Goal: Transaction & Acquisition: Purchase product/service

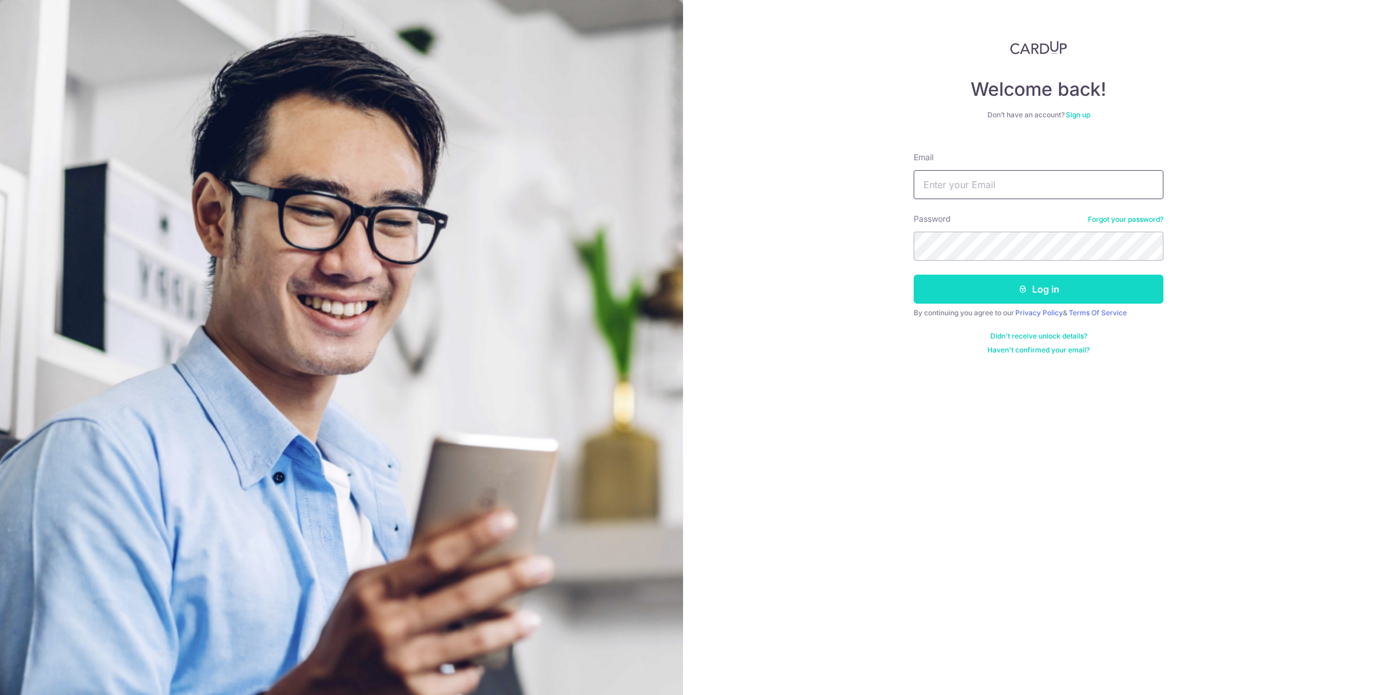
type input "robin.cheah@hotmail.com"
click at [979, 283] on button "Log in" at bounding box center [1039, 289] width 250 height 29
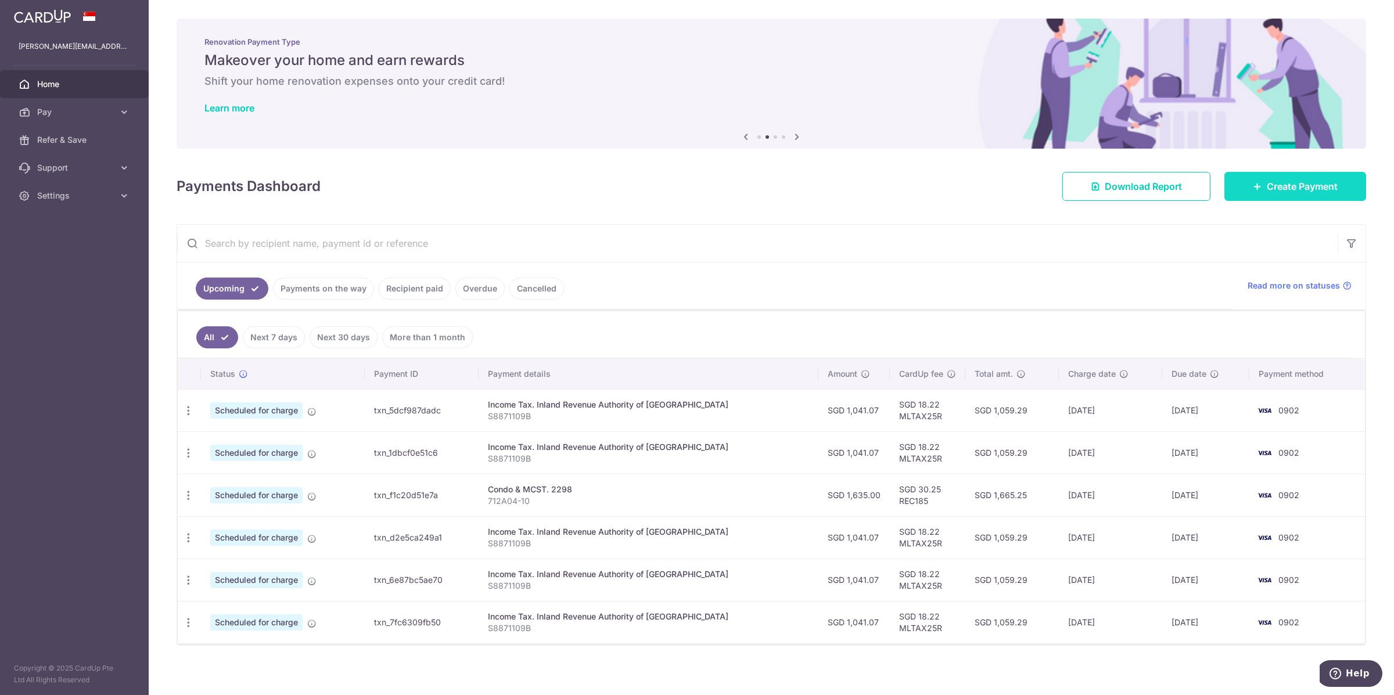
click at [1305, 189] on span "Create Payment" at bounding box center [1302, 186] width 71 height 14
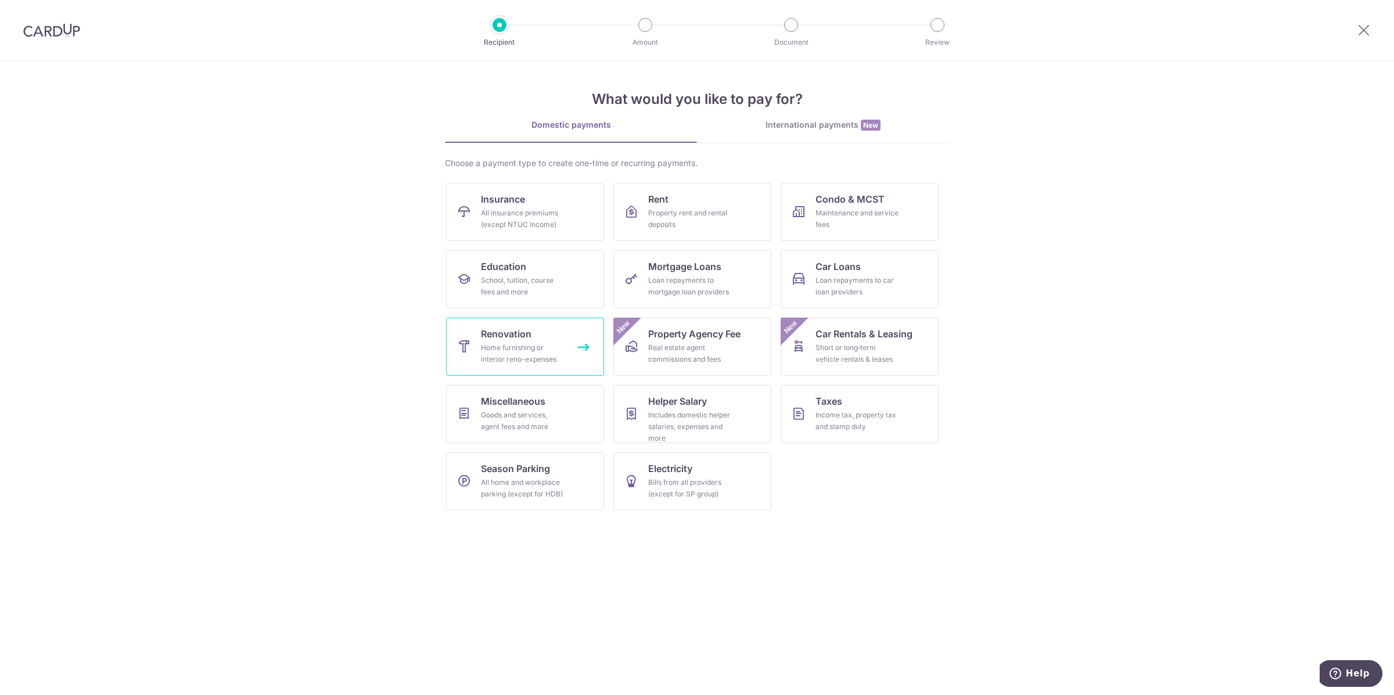
click at [526, 351] on div "Home furnishing or interior reno-expenses" at bounding box center [523, 353] width 84 height 23
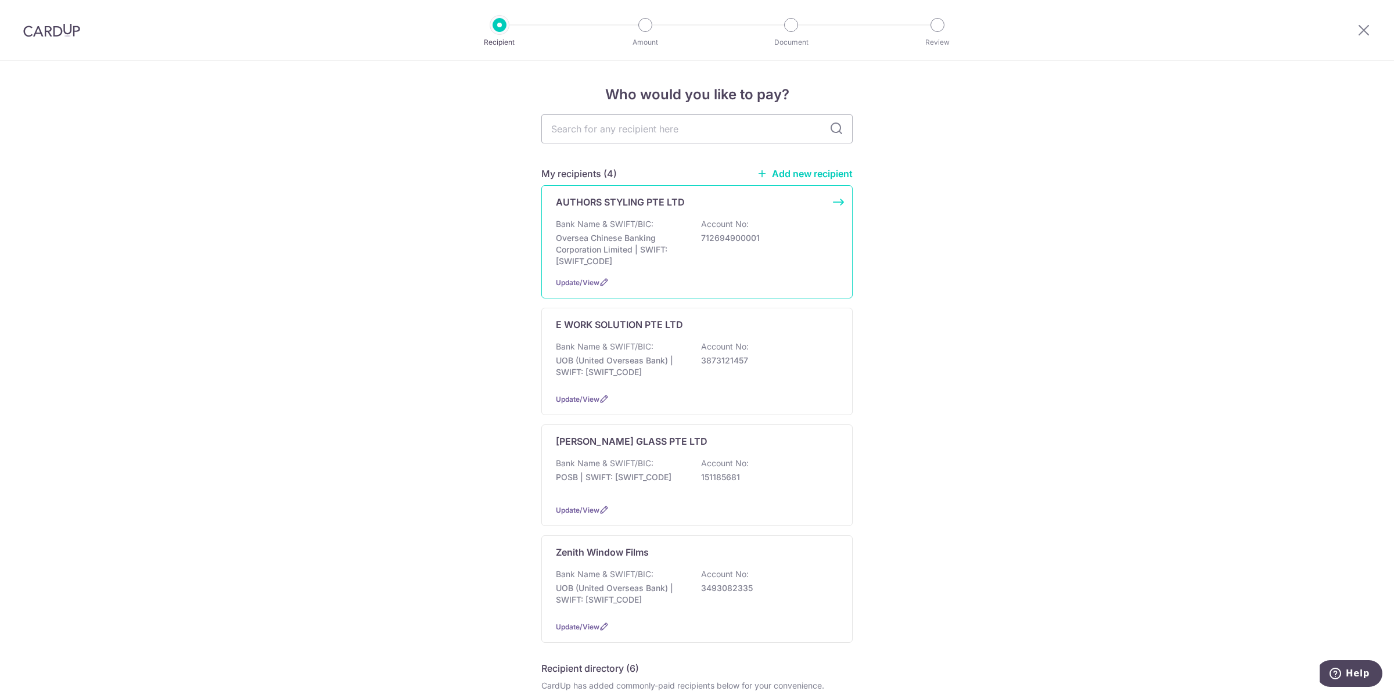
click at [633, 221] on p "Bank Name & SWIFT/BIC:" at bounding box center [605, 224] width 98 height 12
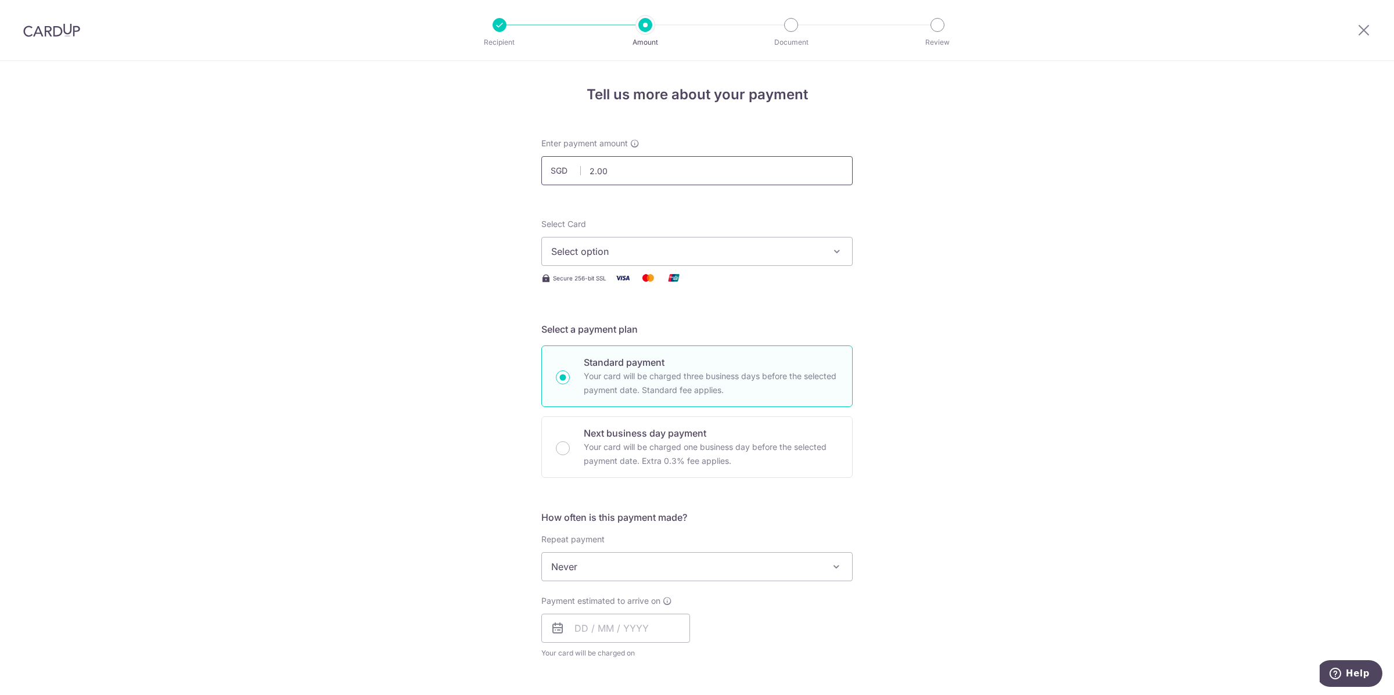
drag, startPoint x: 645, startPoint y: 170, endPoint x: 537, endPoint y: 166, distance: 108.7
click at [537, 166] on div "Enter payment amount SGD 2.00 2.00" at bounding box center [696, 162] width 325 height 48
type input "20,000.00"
click at [396, 209] on div "Tell us more about your payment Enter payment amount SGD 20,000.00 20000.00 Sel…" at bounding box center [697, 625] width 1394 height 1129
click at [639, 251] on span "Select option" at bounding box center [686, 252] width 271 height 14
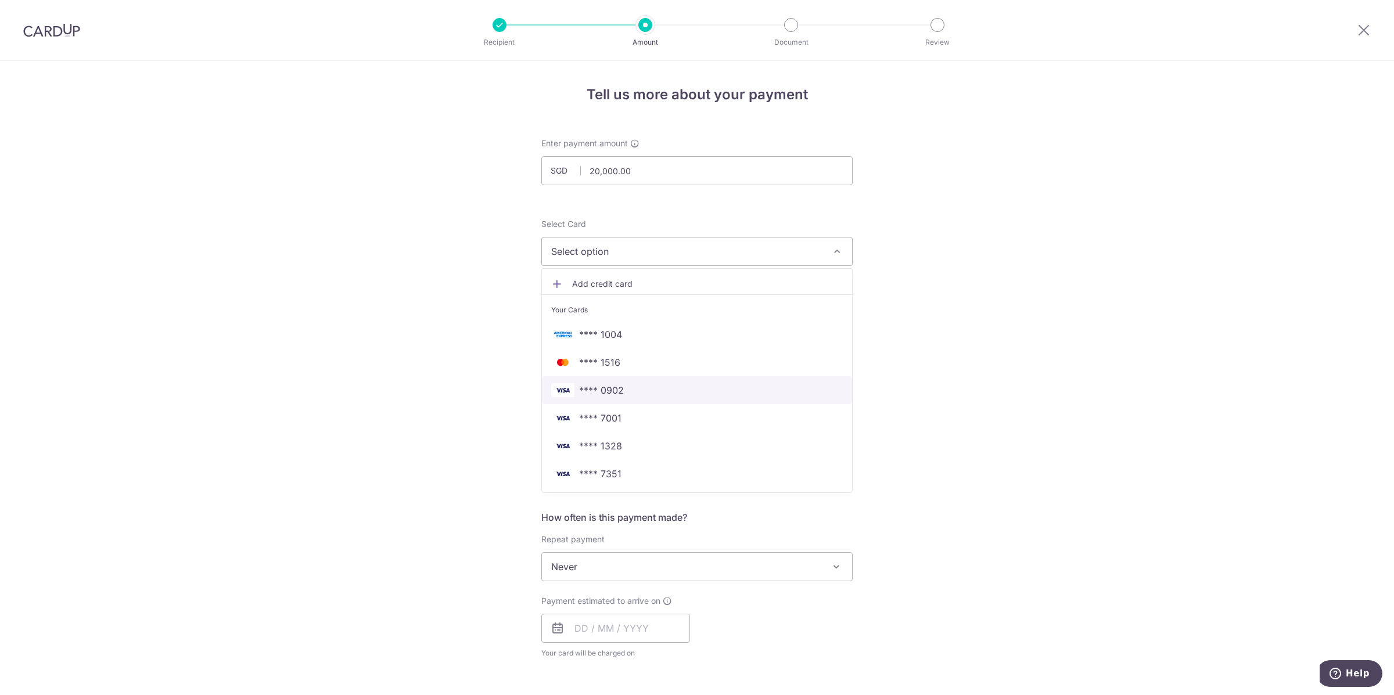
click at [592, 386] on span "**** 0902" at bounding box center [601, 390] width 45 height 14
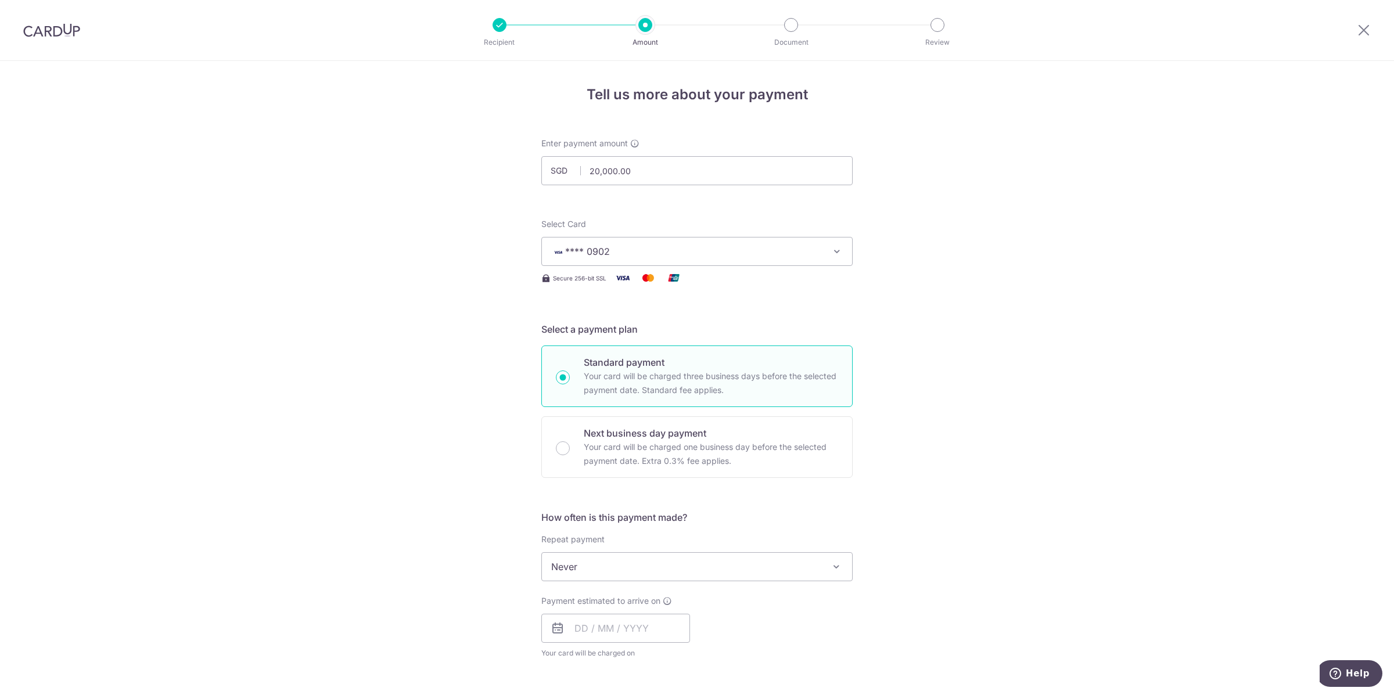
click at [452, 314] on div "Tell us more about your payment Enter payment amount SGD 20,000.00 20000.00 Sel…" at bounding box center [697, 625] width 1394 height 1129
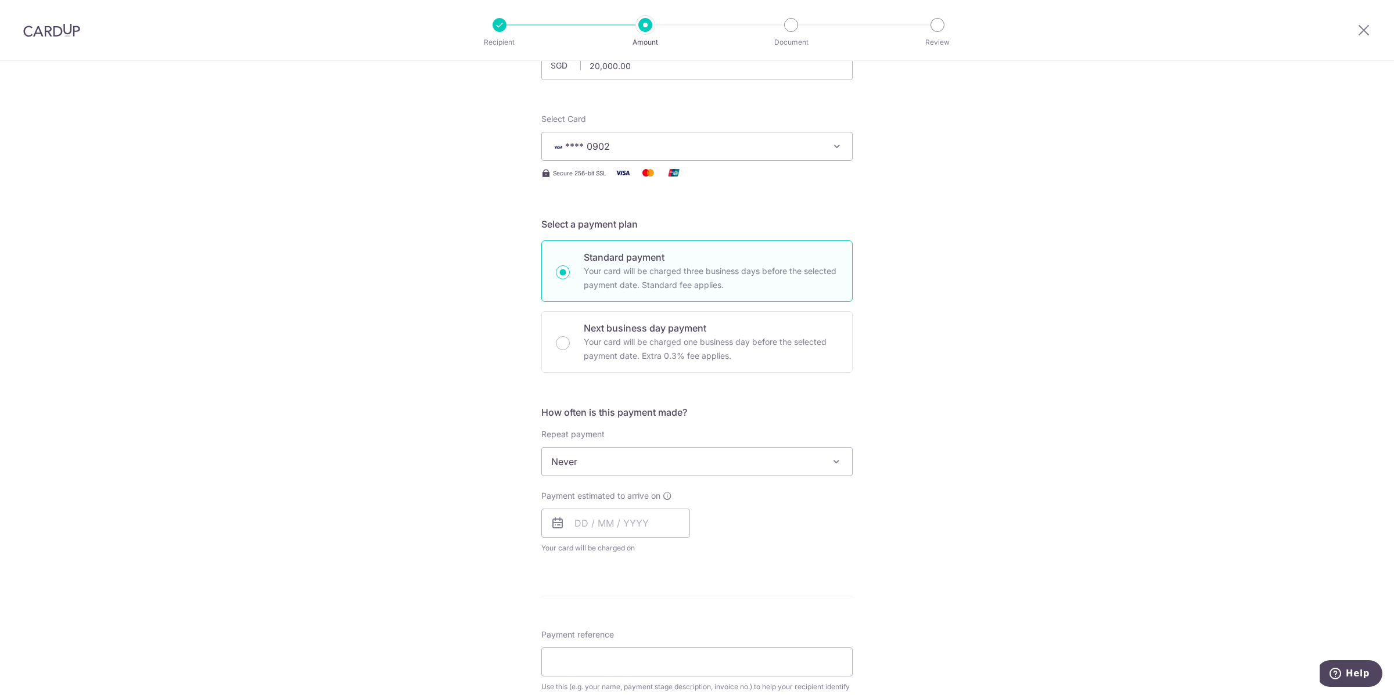
scroll to position [218, 0]
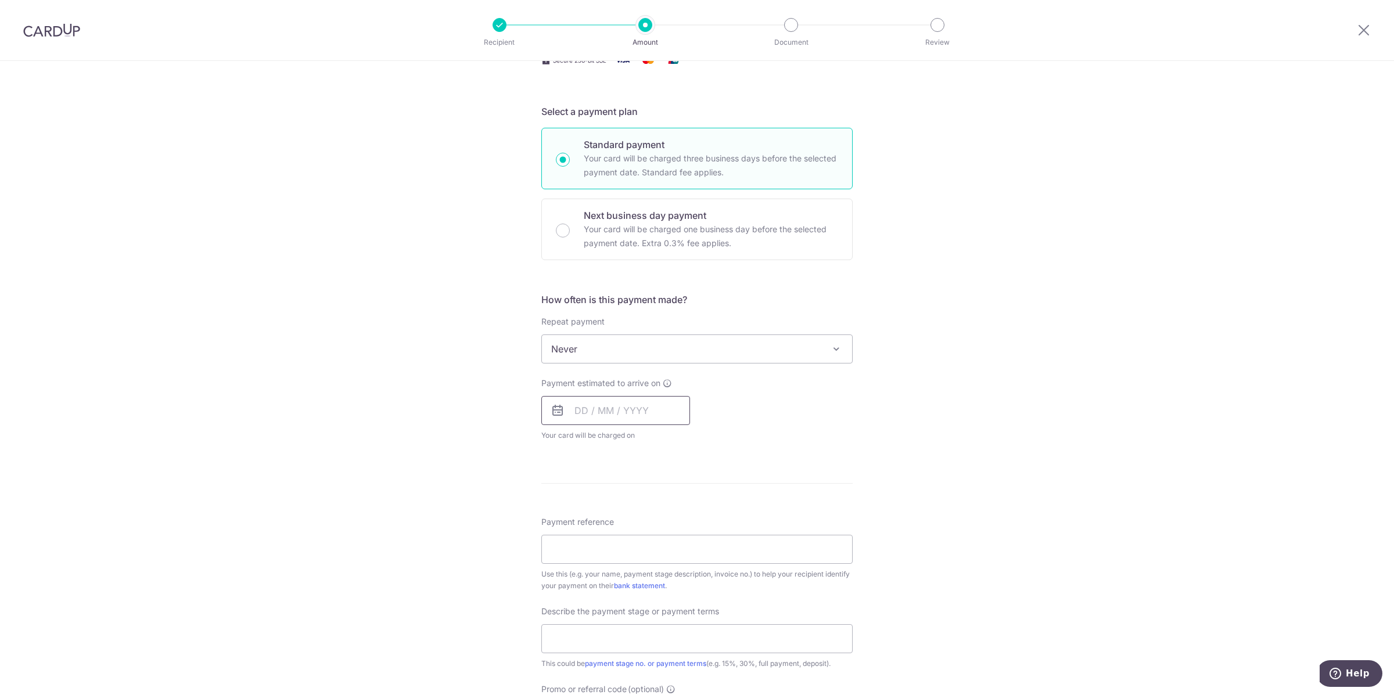
click at [588, 402] on input "text" at bounding box center [615, 410] width 149 height 29
click at [629, 535] on link "15" at bounding box center [635, 539] width 19 height 19
type input "[DATE]"
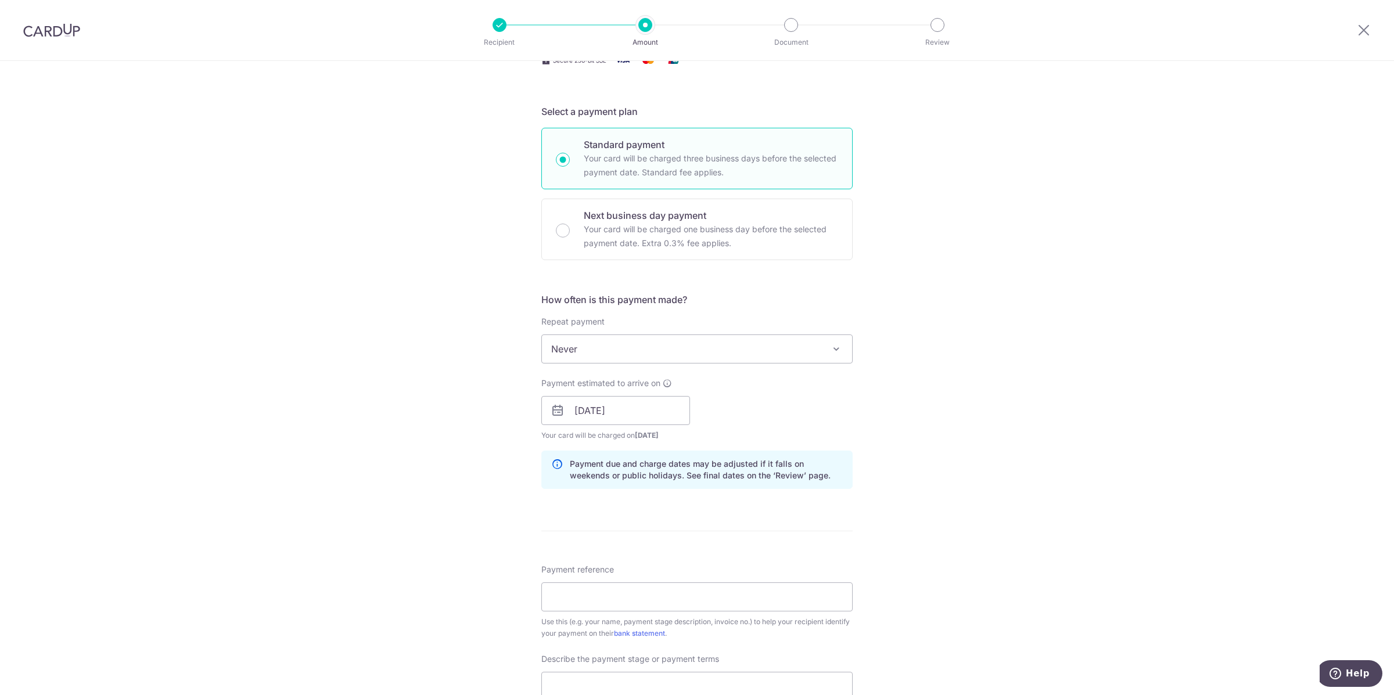
click at [479, 490] on div "Tell us more about your payment Enter payment amount SGD 20,000.00 20000.00 Sel…" at bounding box center [697, 431] width 1394 height 1176
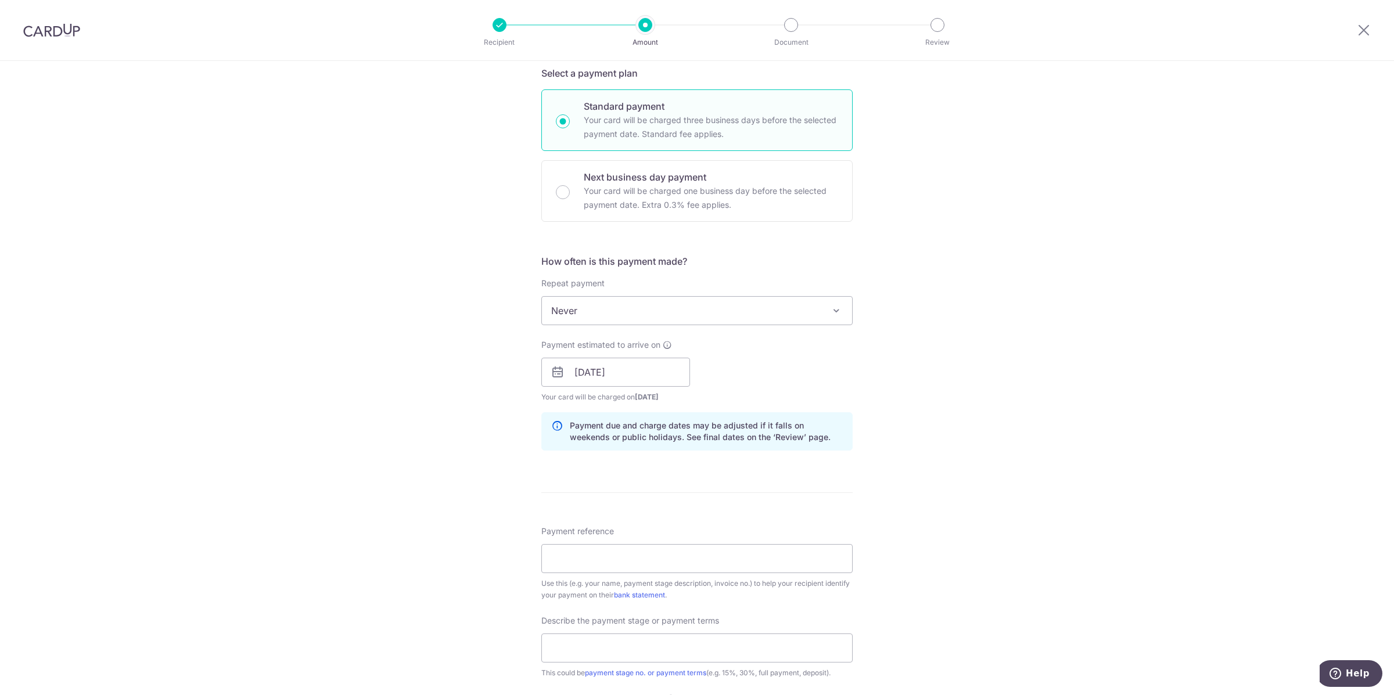
scroll to position [290, 0]
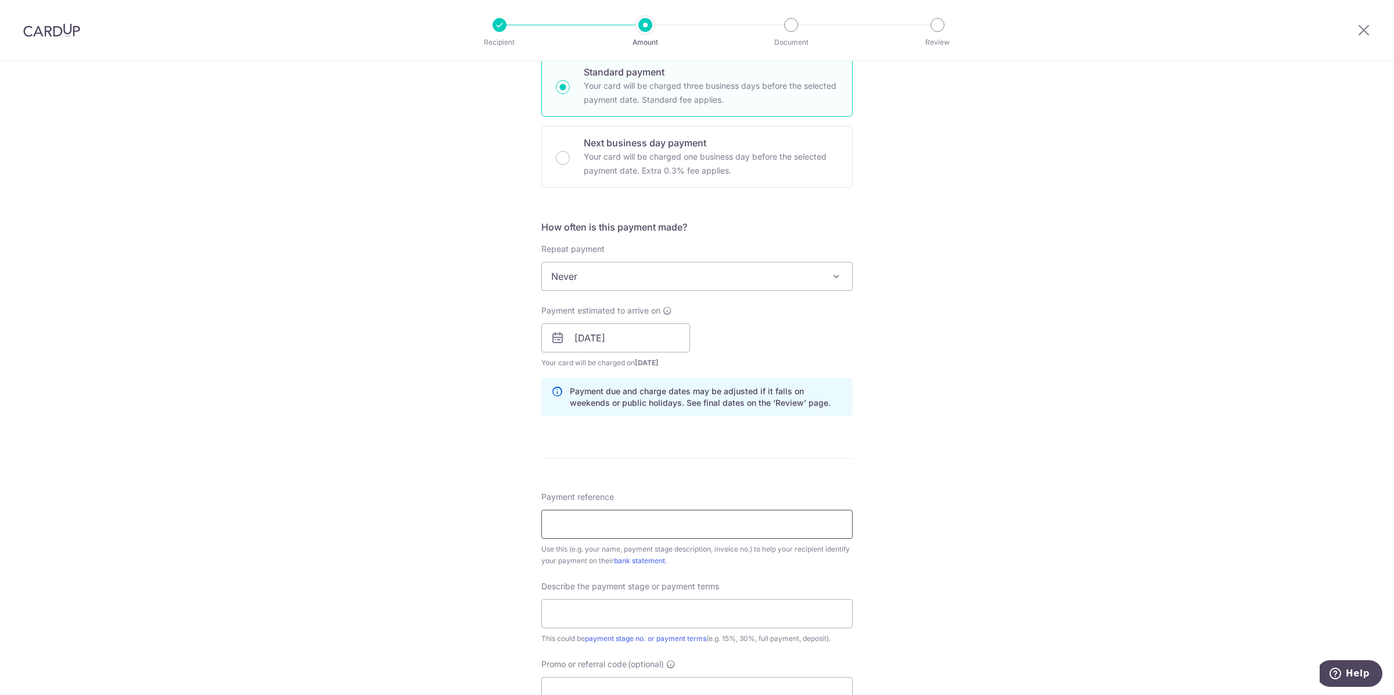
click at [589, 518] on input "Payment reference" at bounding box center [696, 524] width 311 height 29
paste input "AS-25-046"
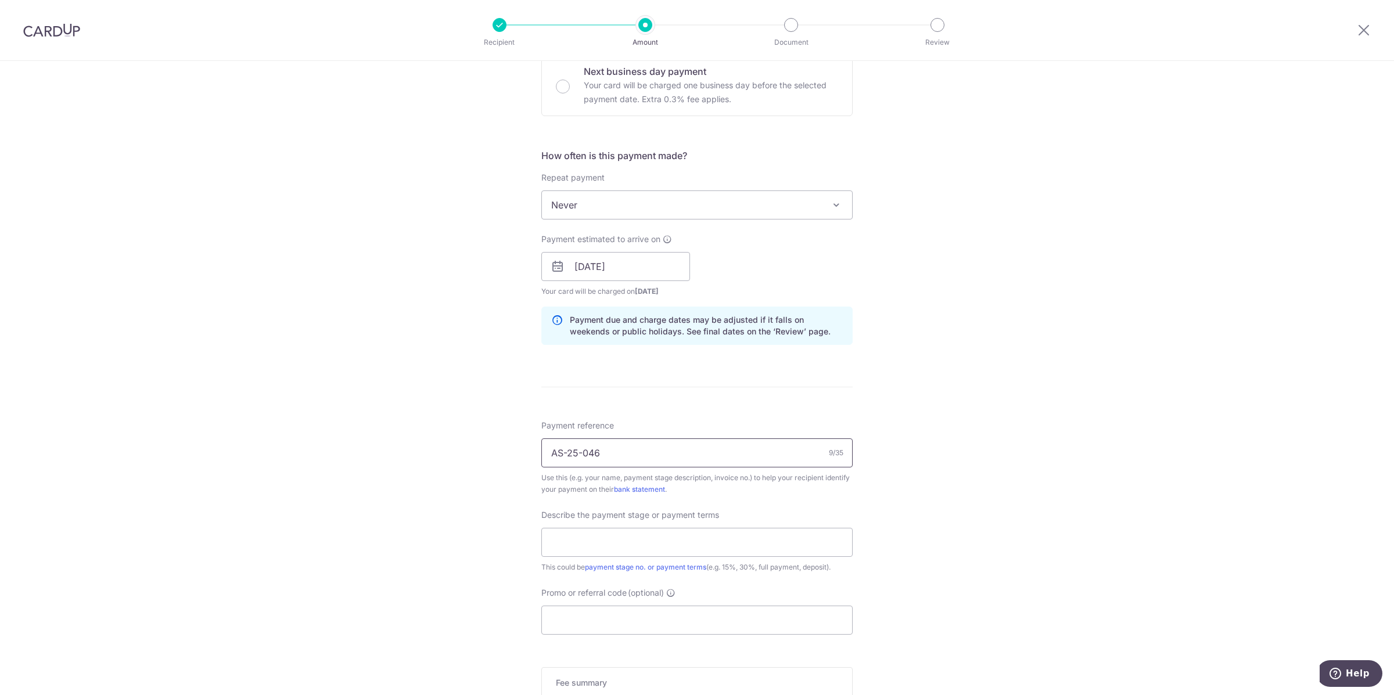
scroll to position [363, 0]
type input "AS-25-046"
click at [578, 541] on input "text" at bounding box center [696, 541] width 311 height 29
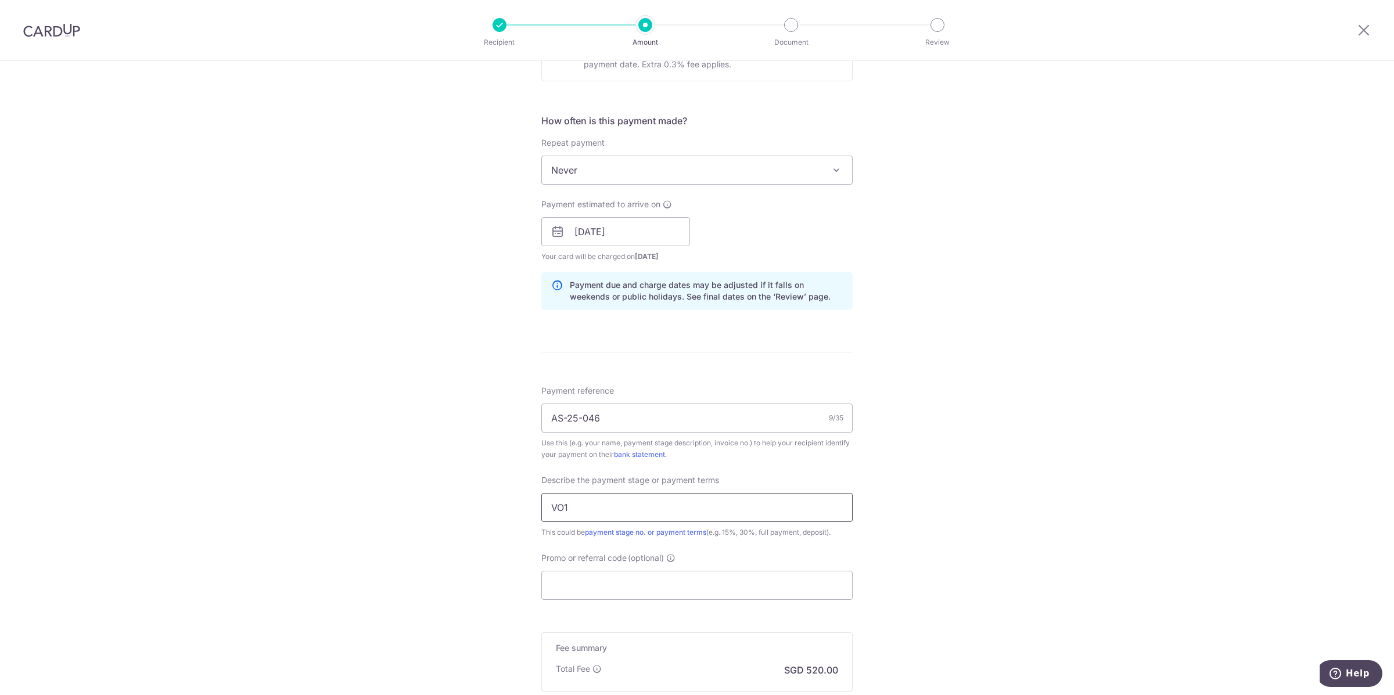
scroll to position [508, 0]
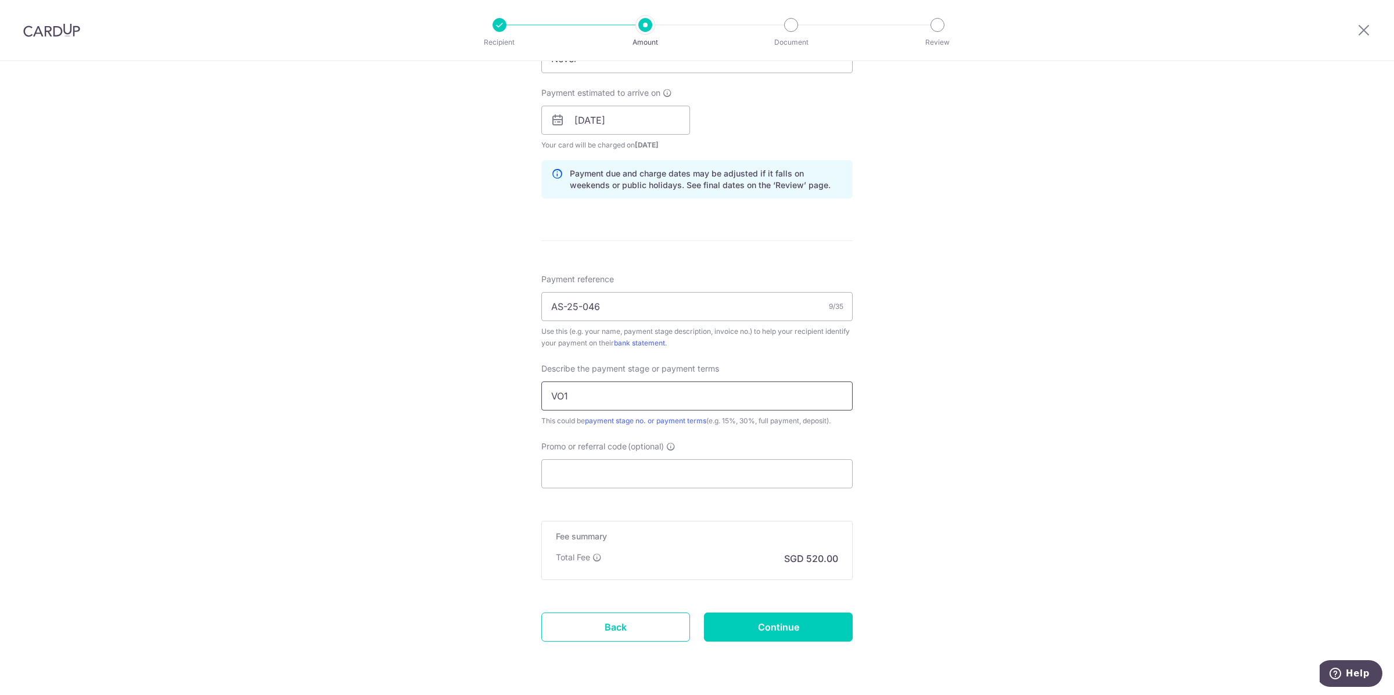
type input "VO1"
click at [587, 472] on input "Promo or referral code (optional)" at bounding box center [696, 473] width 311 height 29
paste input "RENO25ONE"
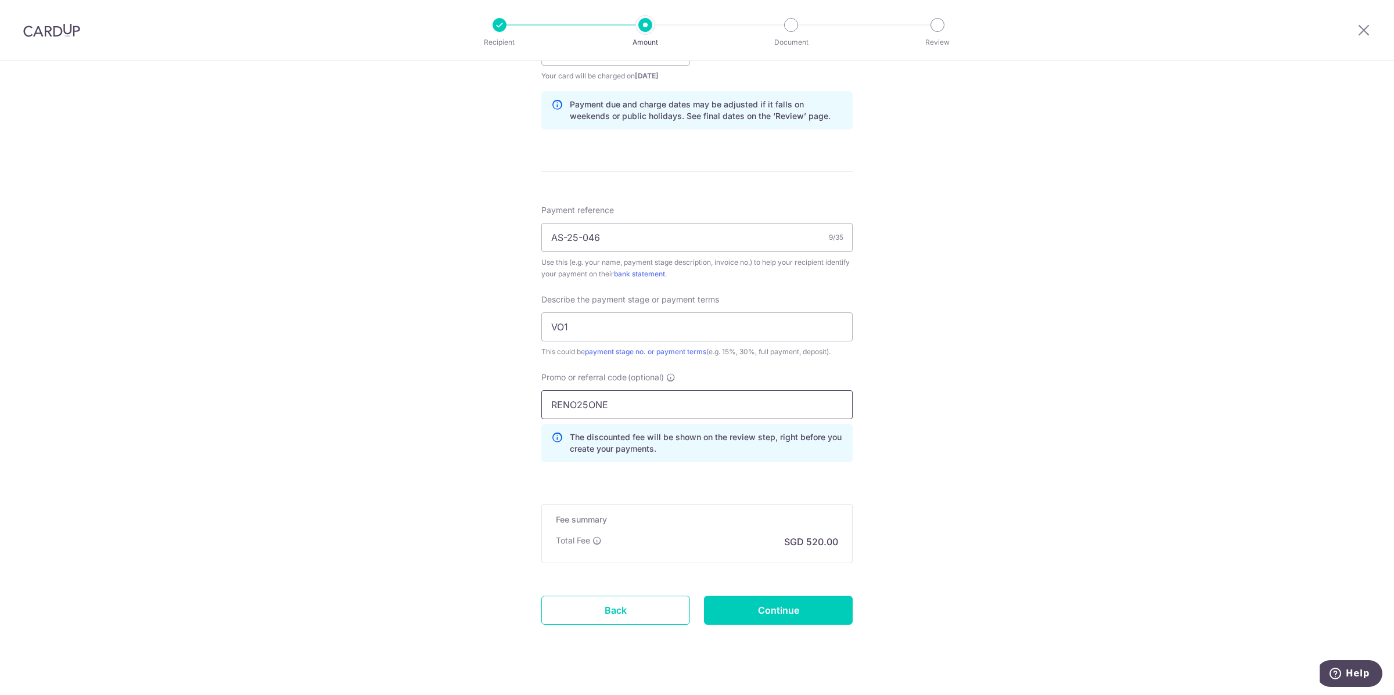
scroll to position [581, 0]
type input "RENO25ONE"
click at [487, 497] on div "Tell us more about your payment Enter payment amount SGD 20,000.00 20000.00 Sel…" at bounding box center [697, 94] width 1394 height 1228
click at [742, 599] on input "Continue" at bounding box center [778, 606] width 149 height 29
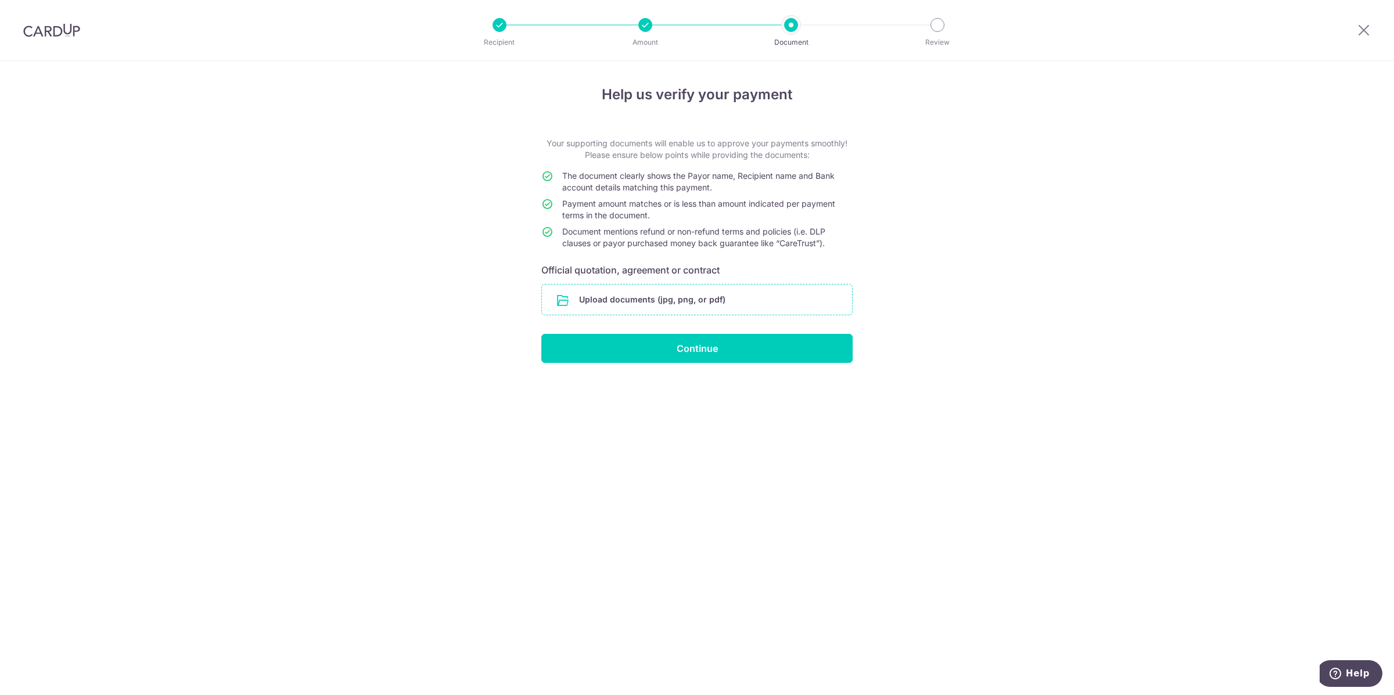
click at [642, 302] on input "file" at bounding box center [697, 300] width 310 height 30
click at [661, 311] on input "file" at bounding box center [697, 300] width 310 height 30
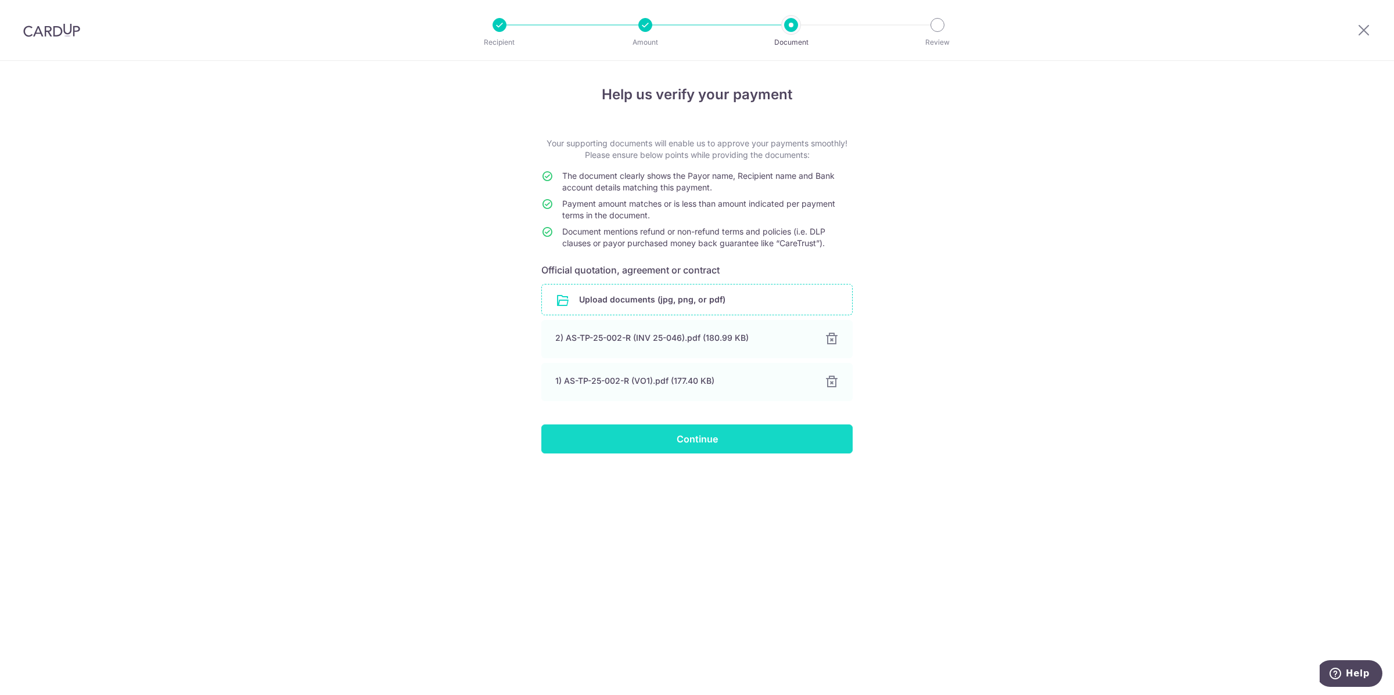
click at [661, 437] on input "Continue" at bounding box center [696, 439] width 311 height 29
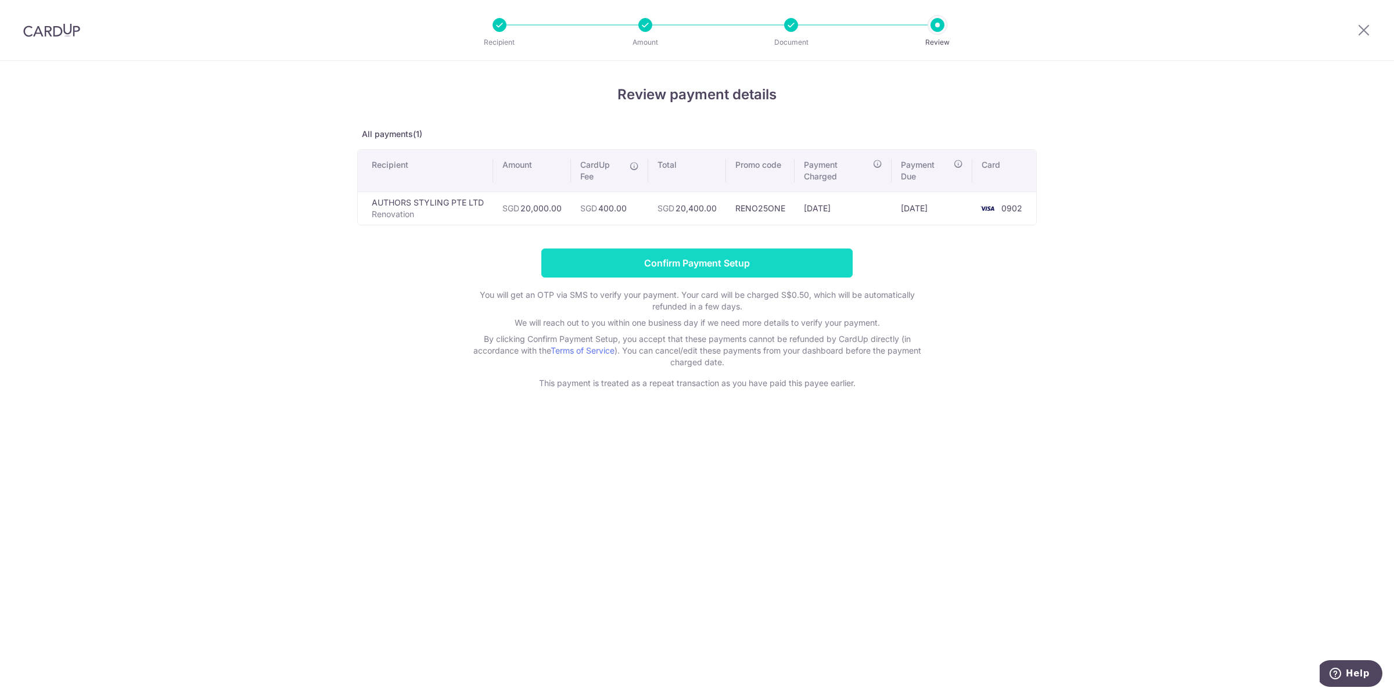
click at [653, 260] on input "Confirm Payment Setup" at bounding box center [696, 263] width 311 height 29
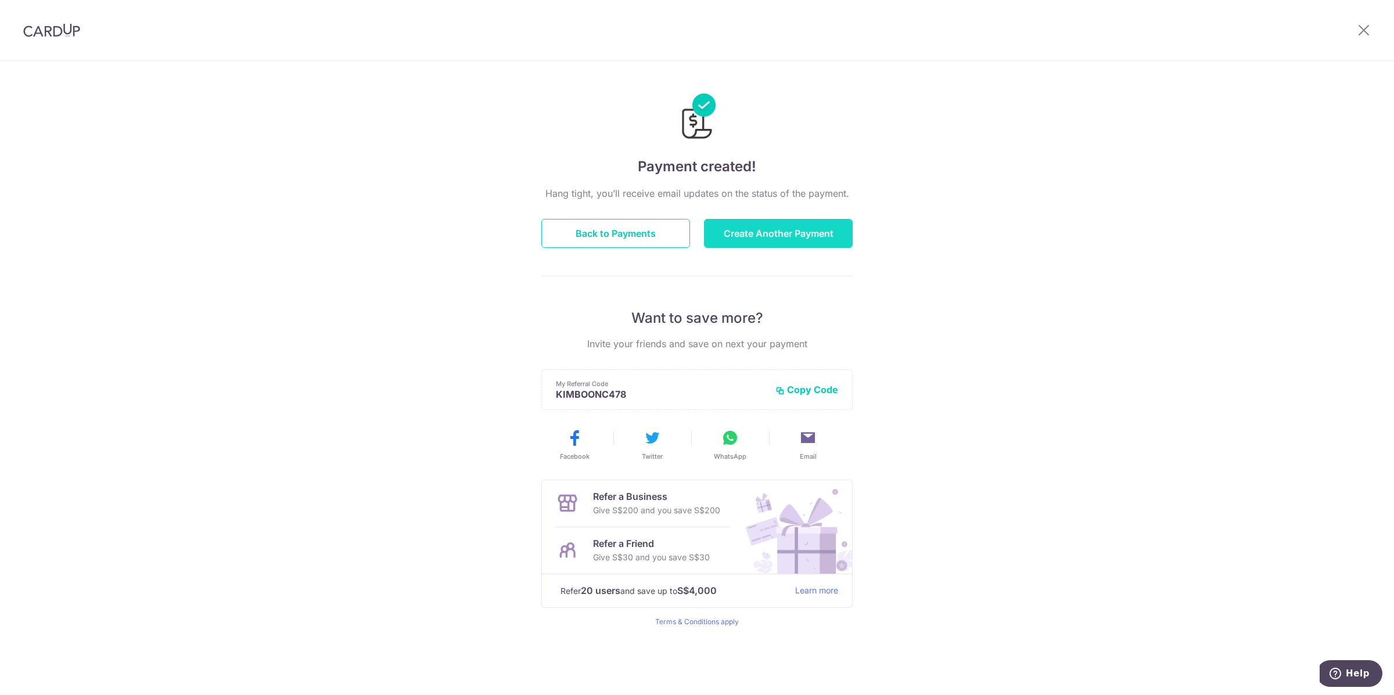
click at [775, 232] on button "Create Another Payment" at bounding box center [778, 233] width 149 height 29
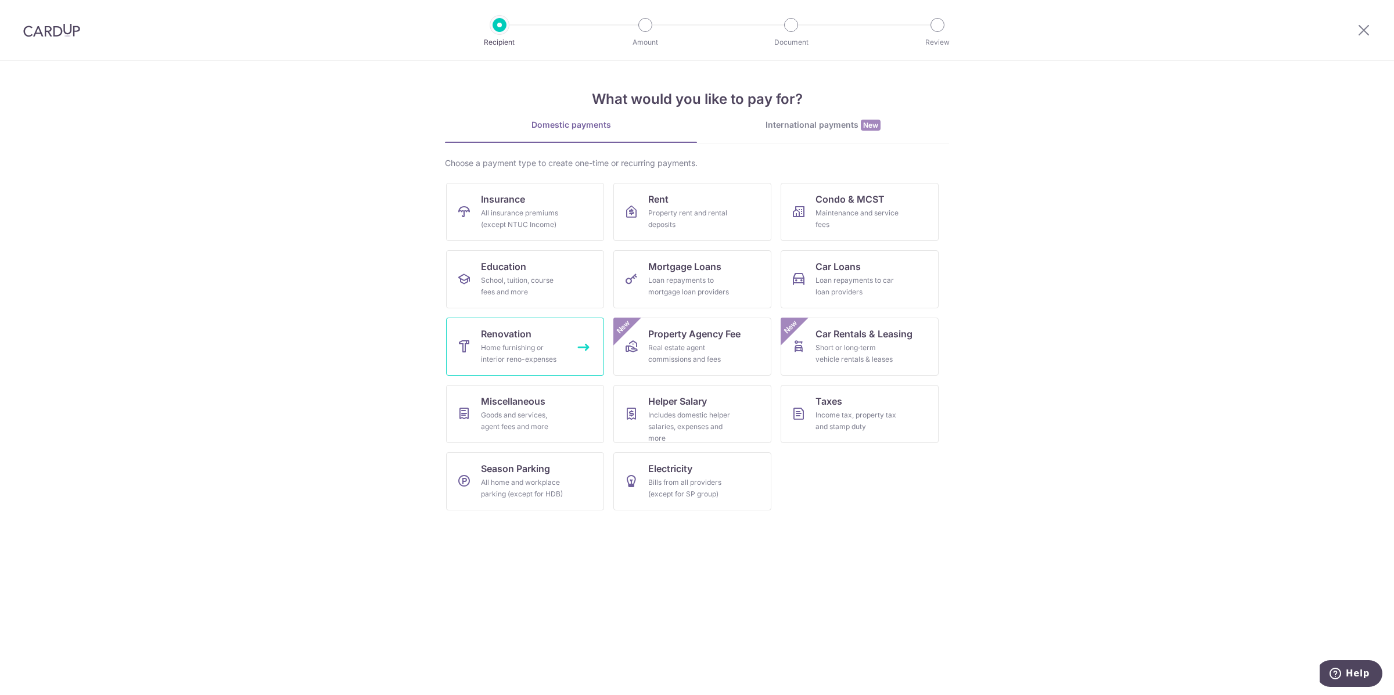
click at [523, 346] on div "Home furnishing or interior reno-expenses" at bounding box center [523, 353] width 84 height 23
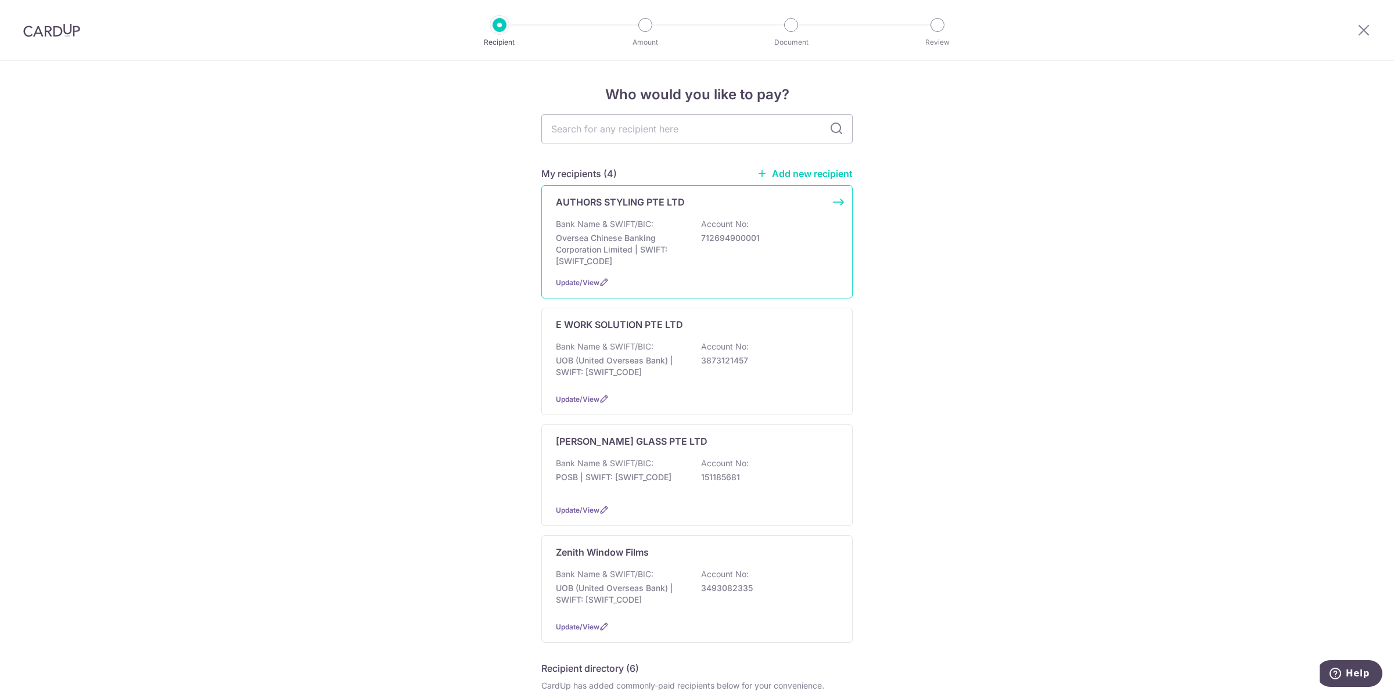
click at [656, 243] on p "Oversea Chinese Banking Corporation Limited | SWIFT: OCBCSGSGXXX" at bounding box center [621, 249] width 130 height 35
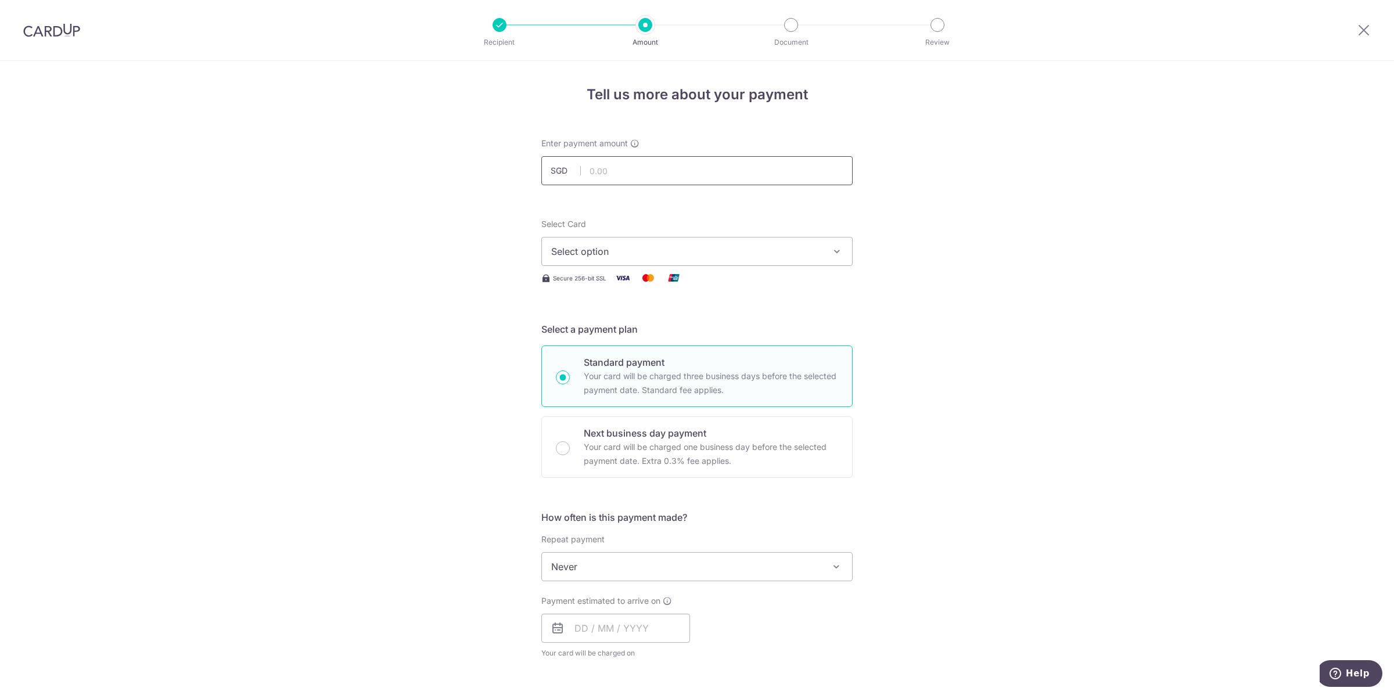
click at [625, 184] on input "text" at bounding box center [696, 170] width 311 height 29
type input "3,087.75"
click at [610, 255] on span "Select option" at bounding box center [686, 252] width 271 height 14
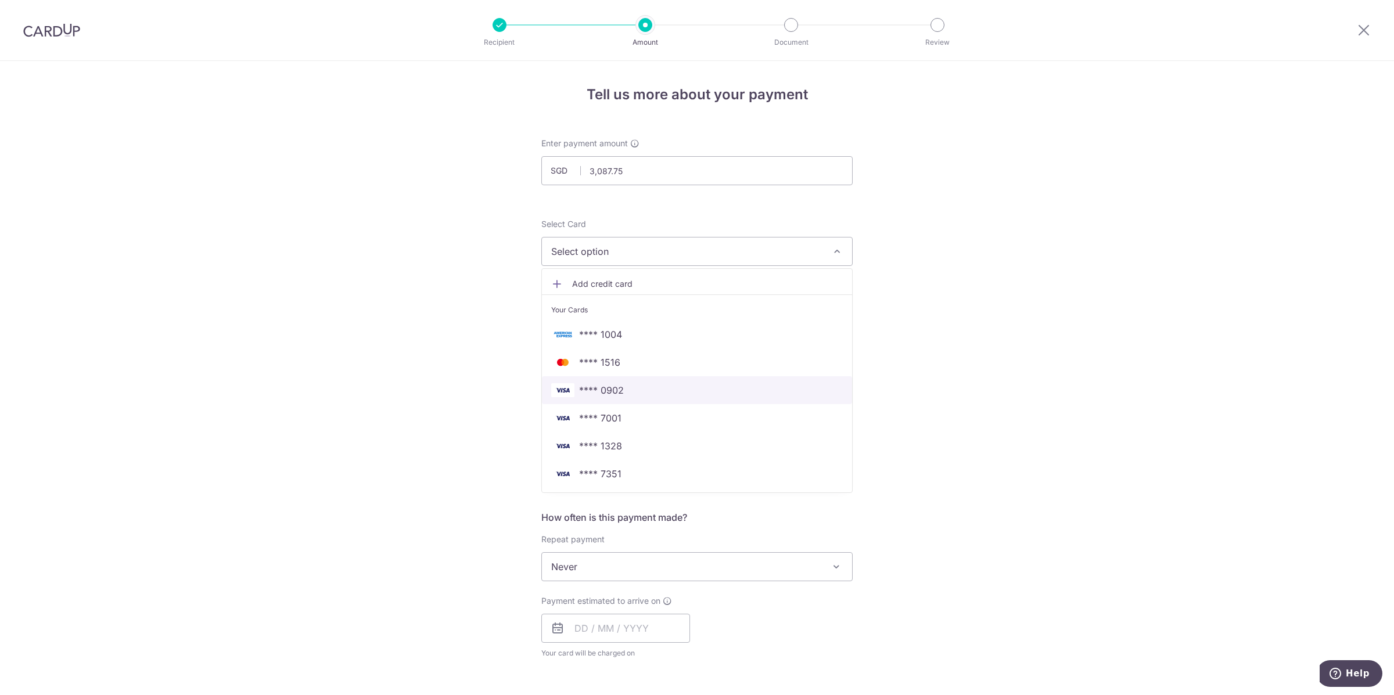
click at [600, 390] on span "**** 0902" at bounding box center [601, 390] width 45 height 14
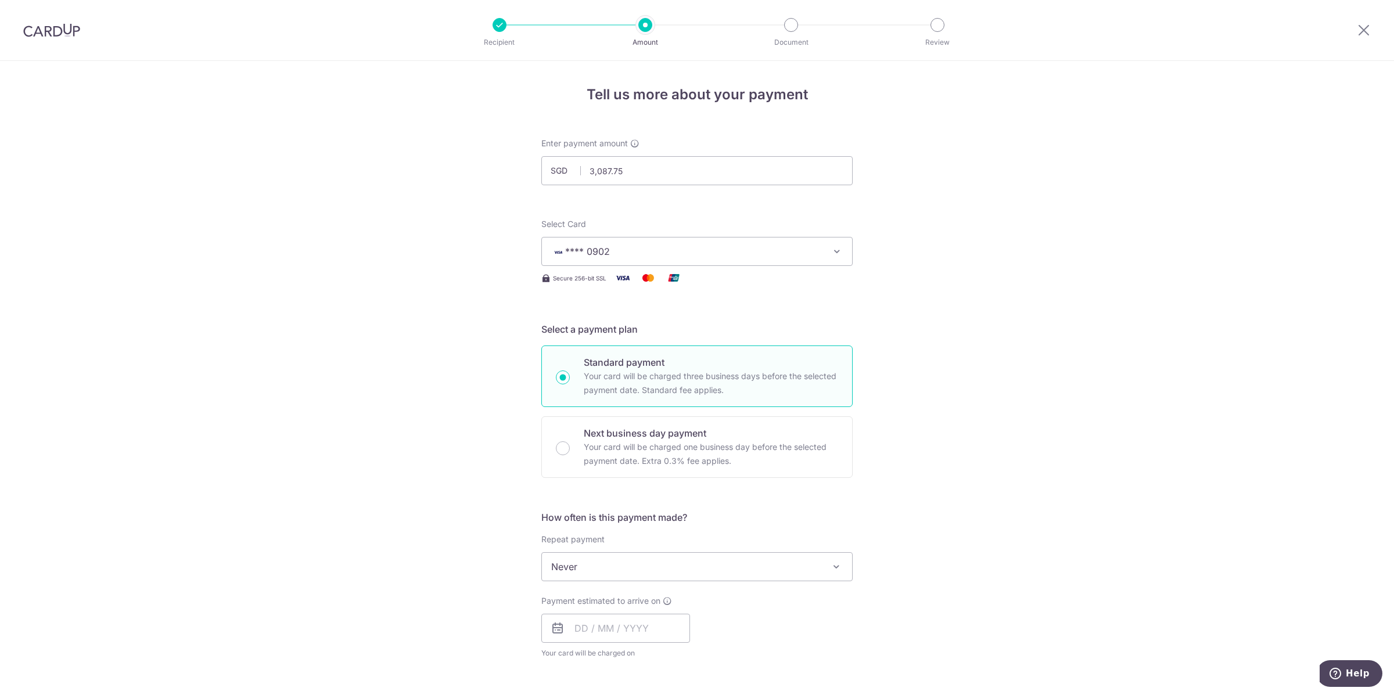
click at [578, 570] on span "Never" at bounding box center [697, 567] width 310 height 28
click at [503, 541] on div "Tell us more about your payment Enter payment amount SGD 3,087.75 3087.75 Selec…" at bounding box center [697, 625] width 1394 height 1129
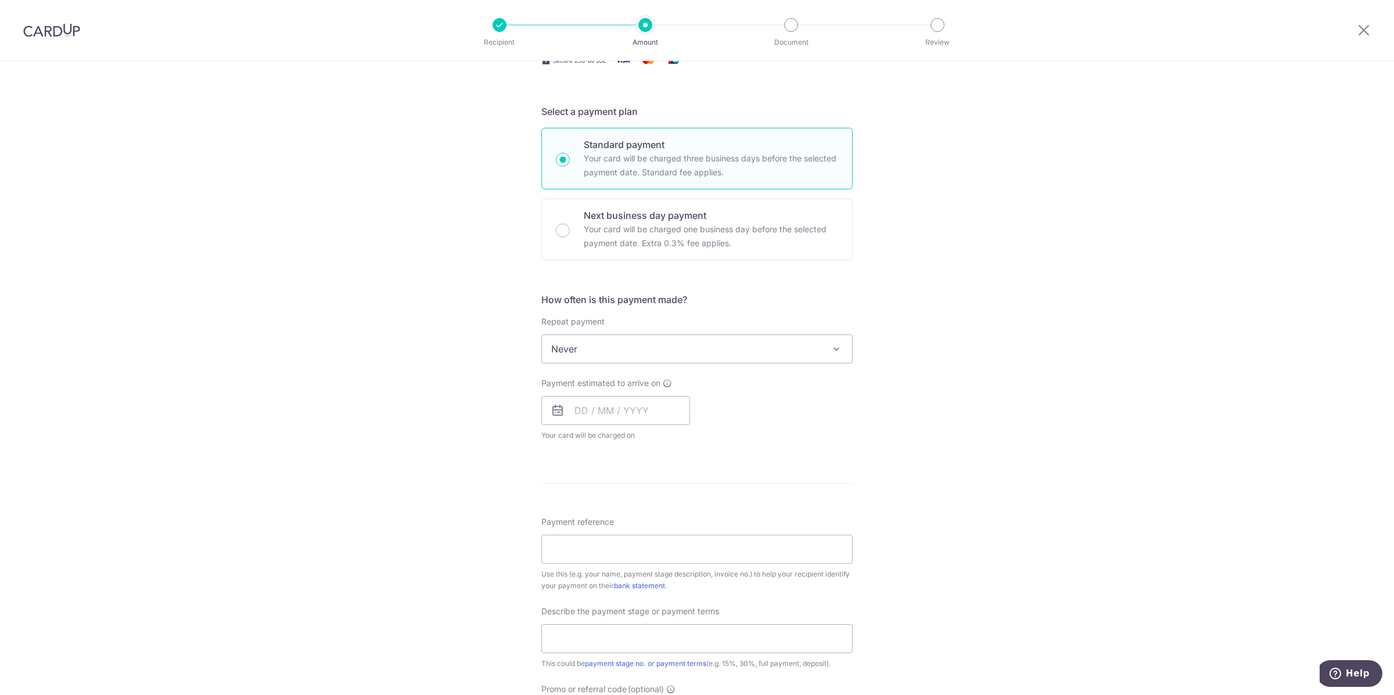
click at [603, 391] on div "Payment estimated to arrive on Your card will be charged on for the first payme…" at bounding box center [615, 410] width 149 height 64
click at [600, 404] on input "text" at bounding box center [615, 410] width 149 height 29
click at [631, 538] on link "15" at bounding box center [635, 539] width 19 height 19
type input "15/10/2025"
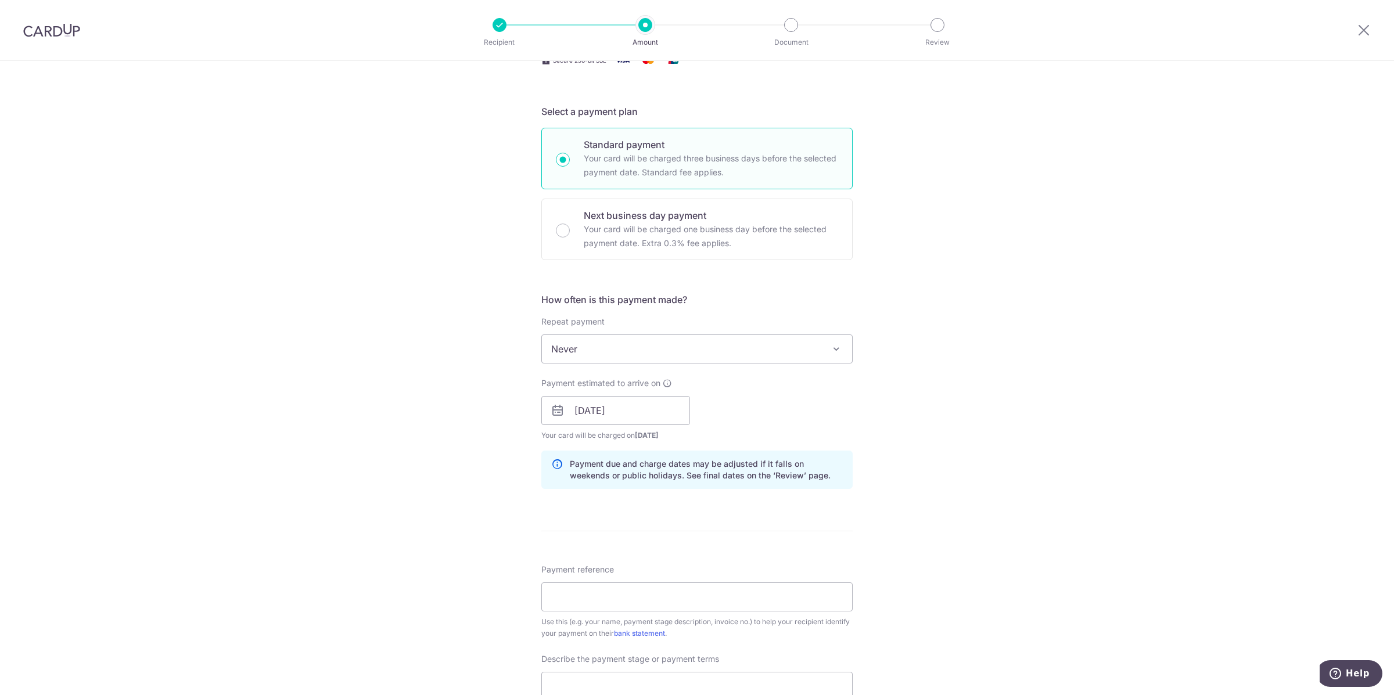
click at [436, 502] on div "Tell us more about your payment Enter payment amount SGD 3,087.75 3087.75 Selec…" at bounding box center [697, 431] width 1394 height 1176
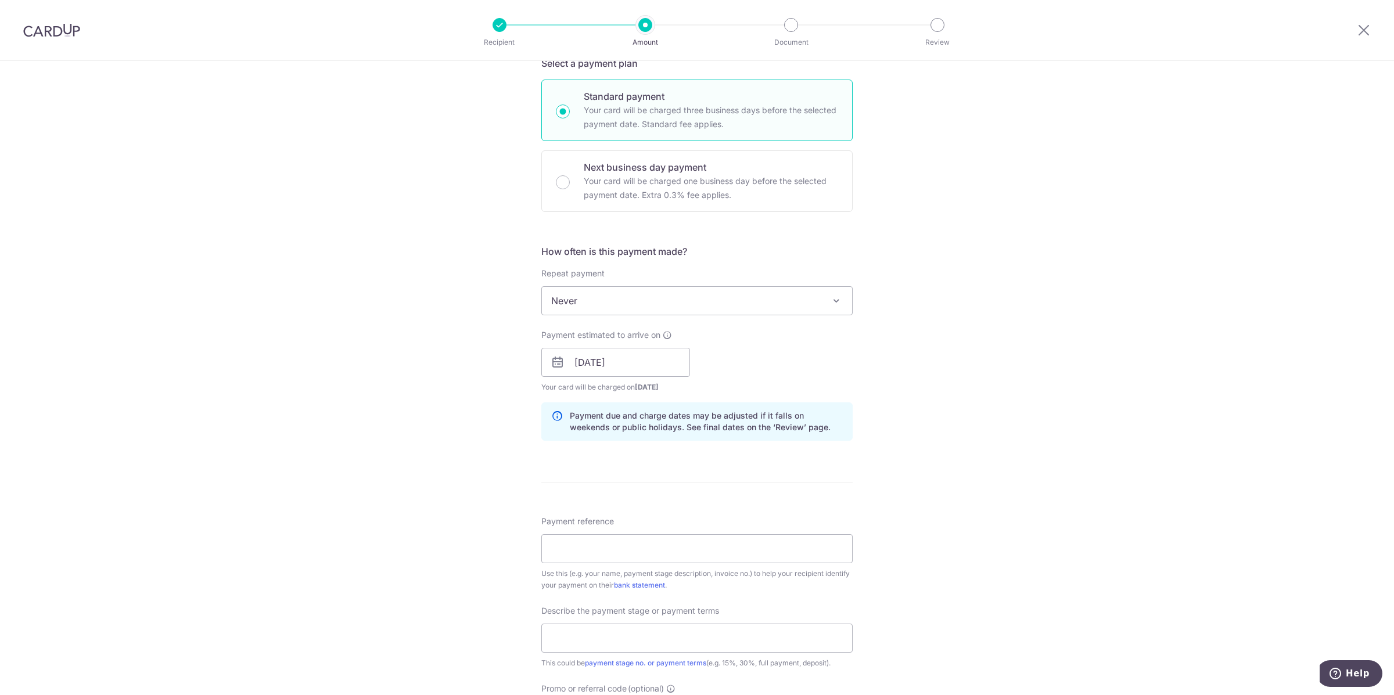
scroll to position [363, 0]
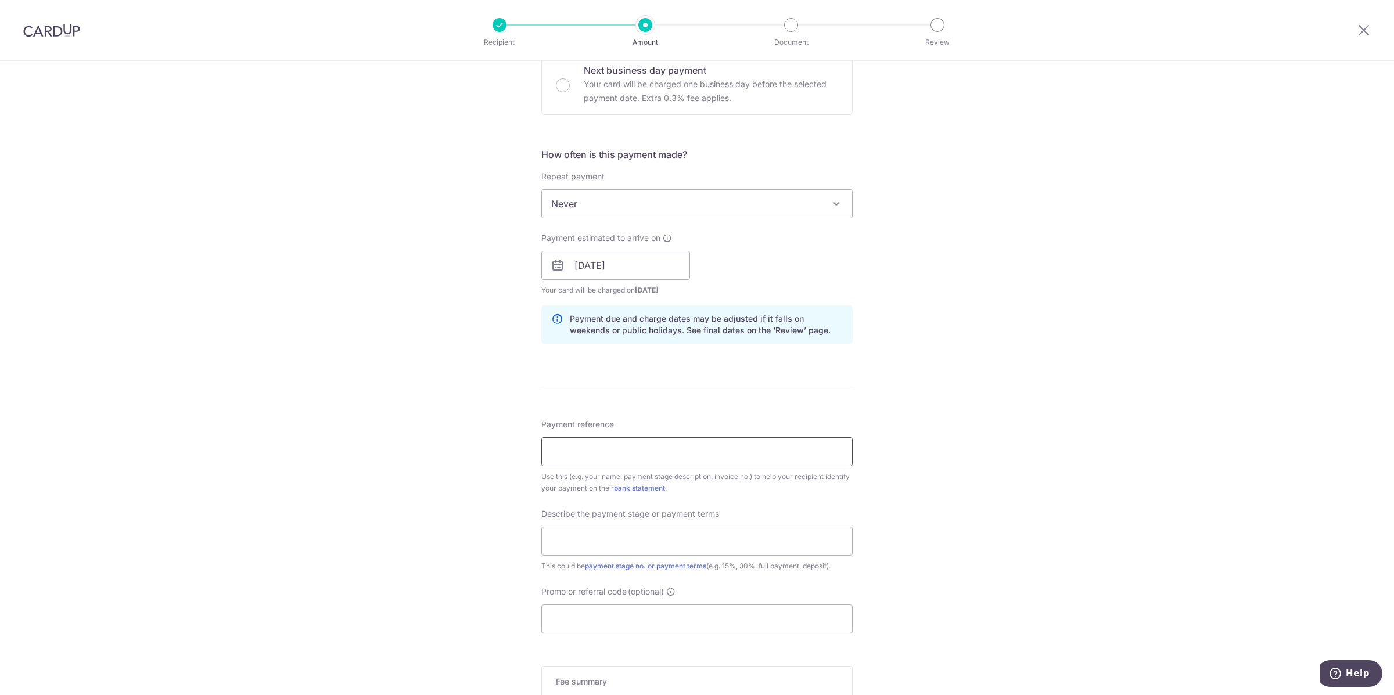
click at [584, 451] on input "Payment reference" at bounding box center [696, 451] width 311 height 29
paste input "AS-25-046"
type input "AS-25-046"
click at [560, 543] on input "text" at bounding box center [696, 541] width 311 height 29
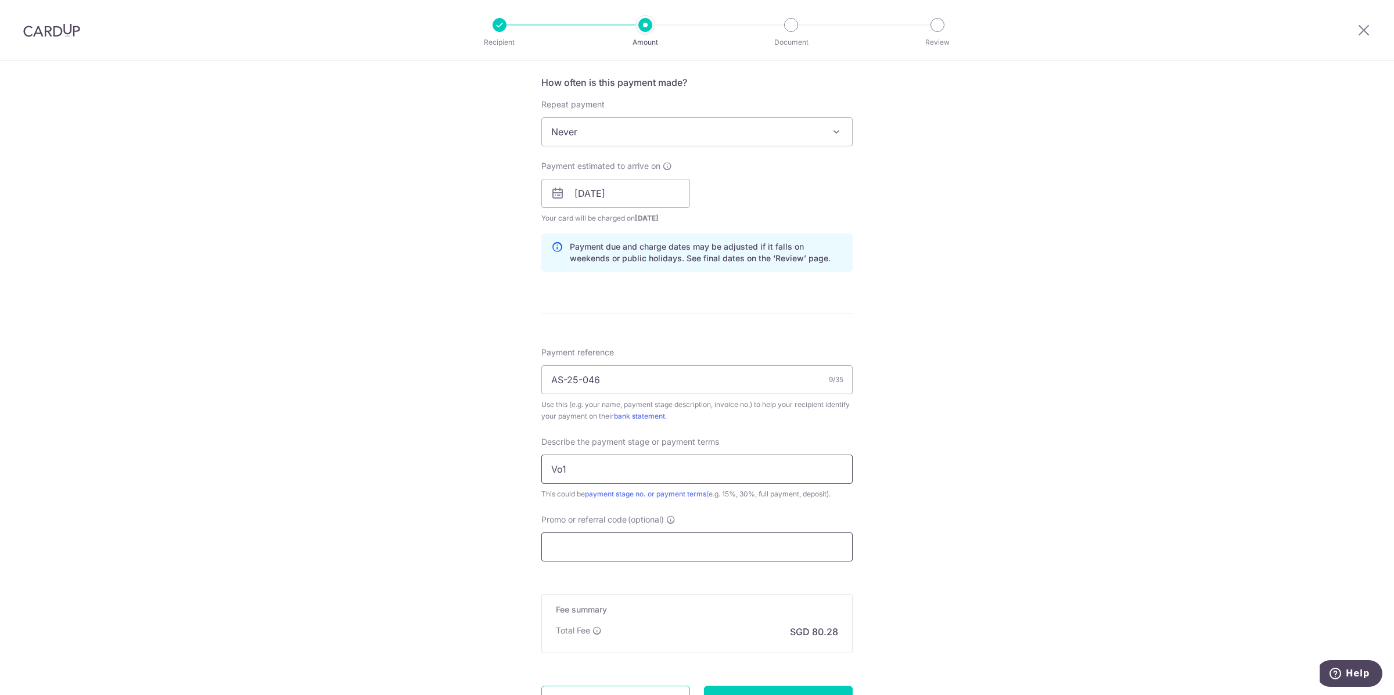
scroll to position [436, 0]
type input "Vo1"
click at [578, 543] on input "Promo or referral code (optional)" at bounding box center [696, 546] width 311 height 29
type input "2"
paste input "AS-25-046"
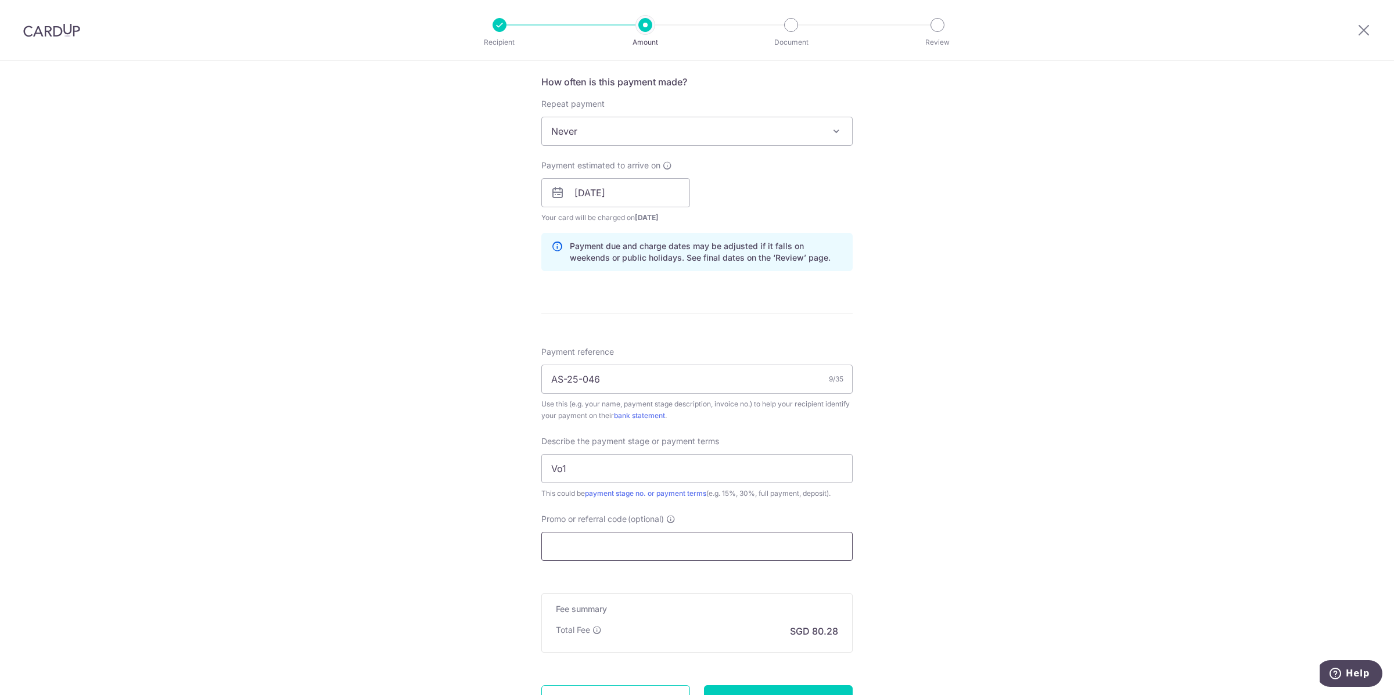
type input "AS-25-046"
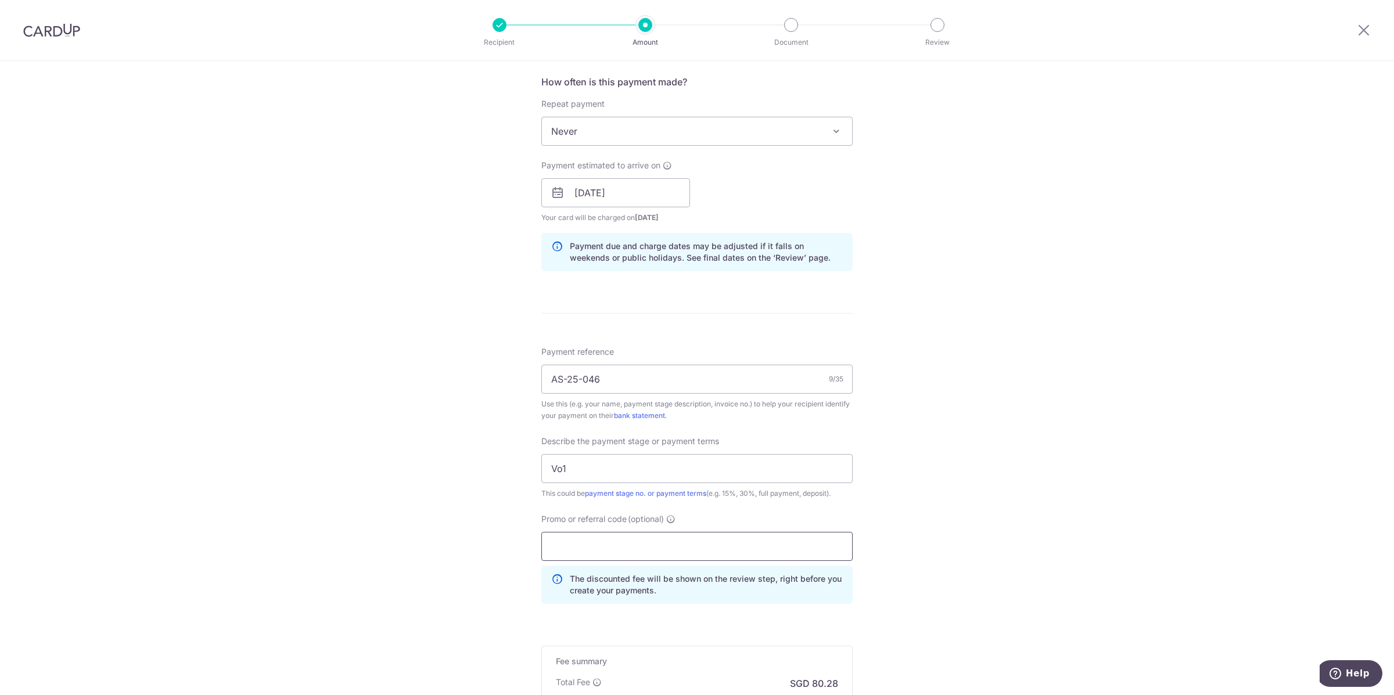
paste input "RENO25ONE"
type input "RENO25ONE"
click at [499, 563] on div "Tell us more about your payment Enter payment amount SGD 3,087.75 3087.75 Selec…" at bounding box center [697, 239] width 1394 height 1228
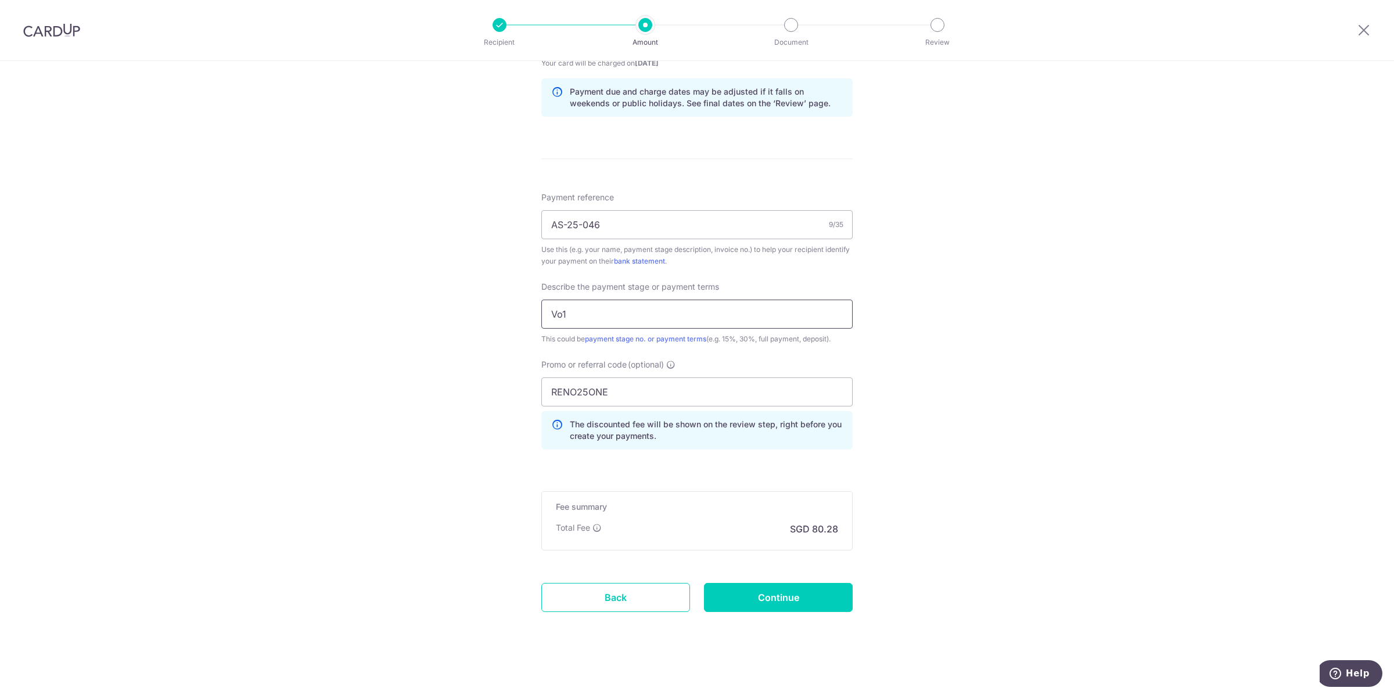
drag, startPoint x: 584, startPoint y: 304, endPoint x: 497, endPoint y: 305, distance: 86.5
click at [497, 305] on div "Tell us more about your payment Enter payment amount SGD 3,087.75 3087.75 Selec…" at bounding box center [697, 85] width 1394 height 1228
type input "VO1"
click at [775, 591] on input "Continue" at bounding box center [778, 597] width 149 height 29
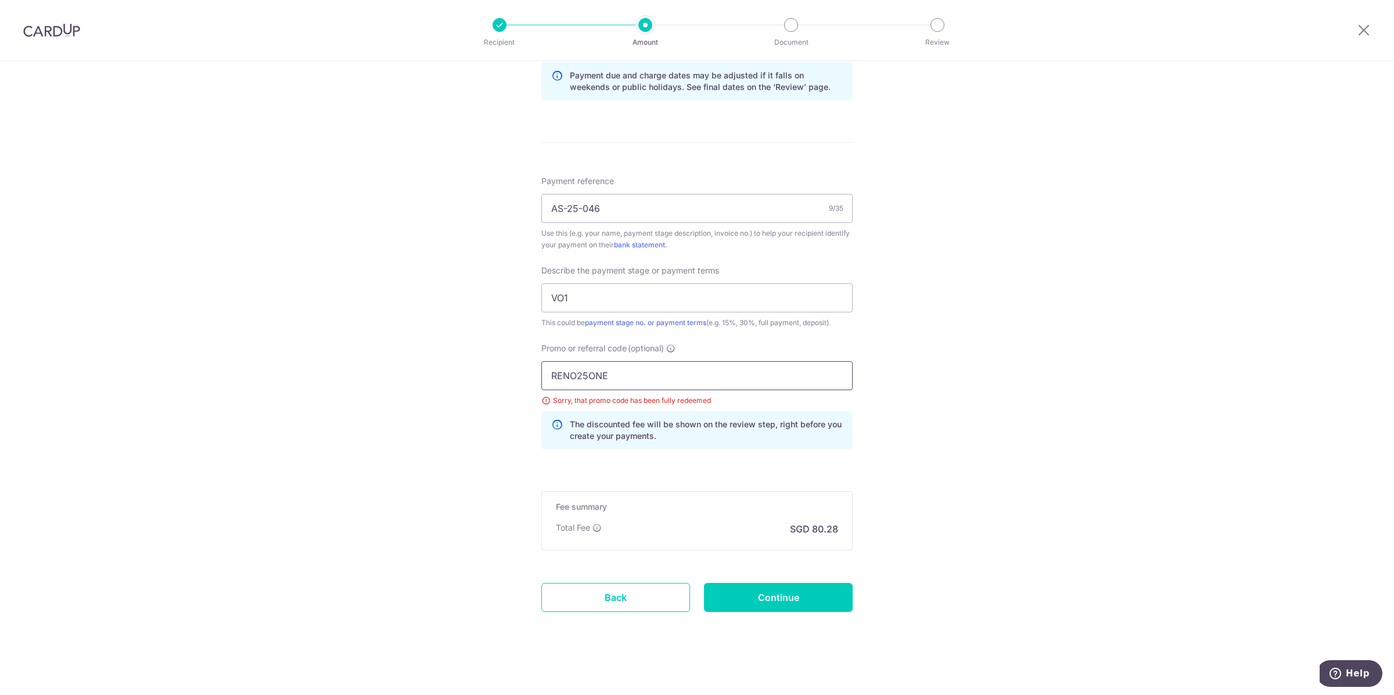
click at [644, 373] on input "RENO25ONE" at bounding box center [696, 375] width 311 height 29
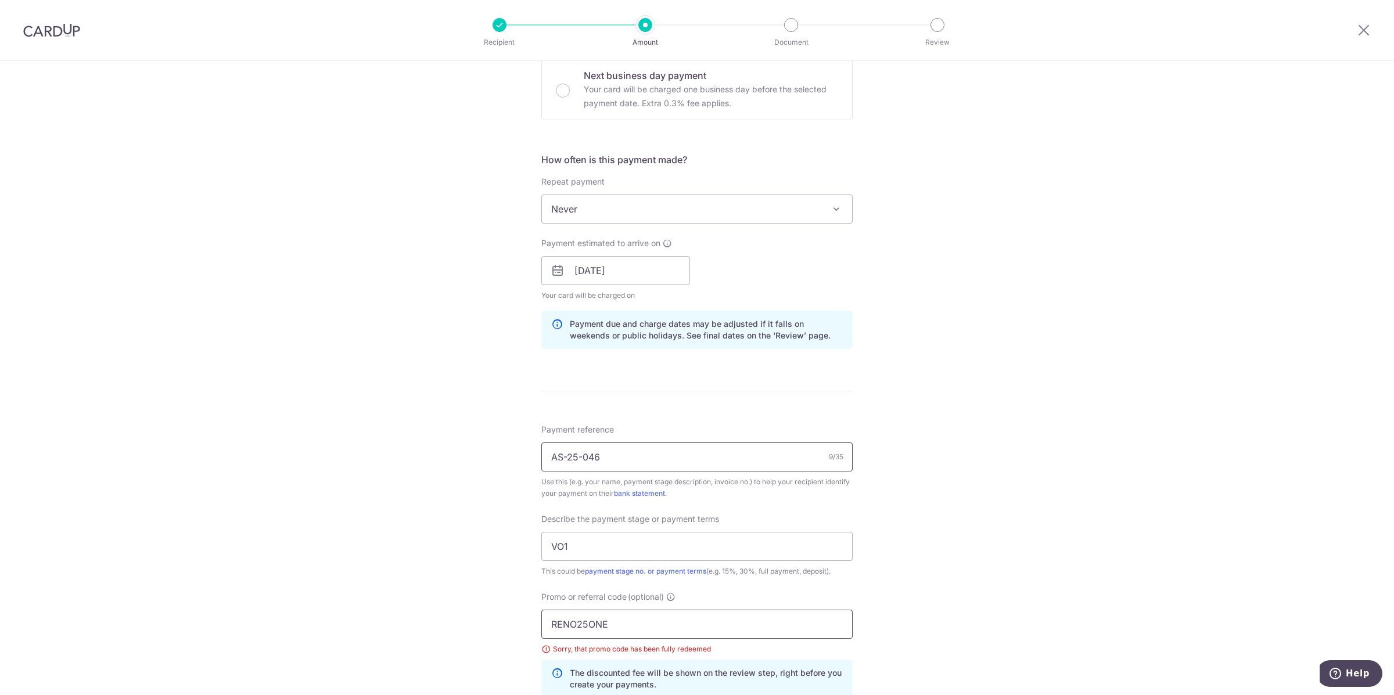
scroll to position [363, 0]
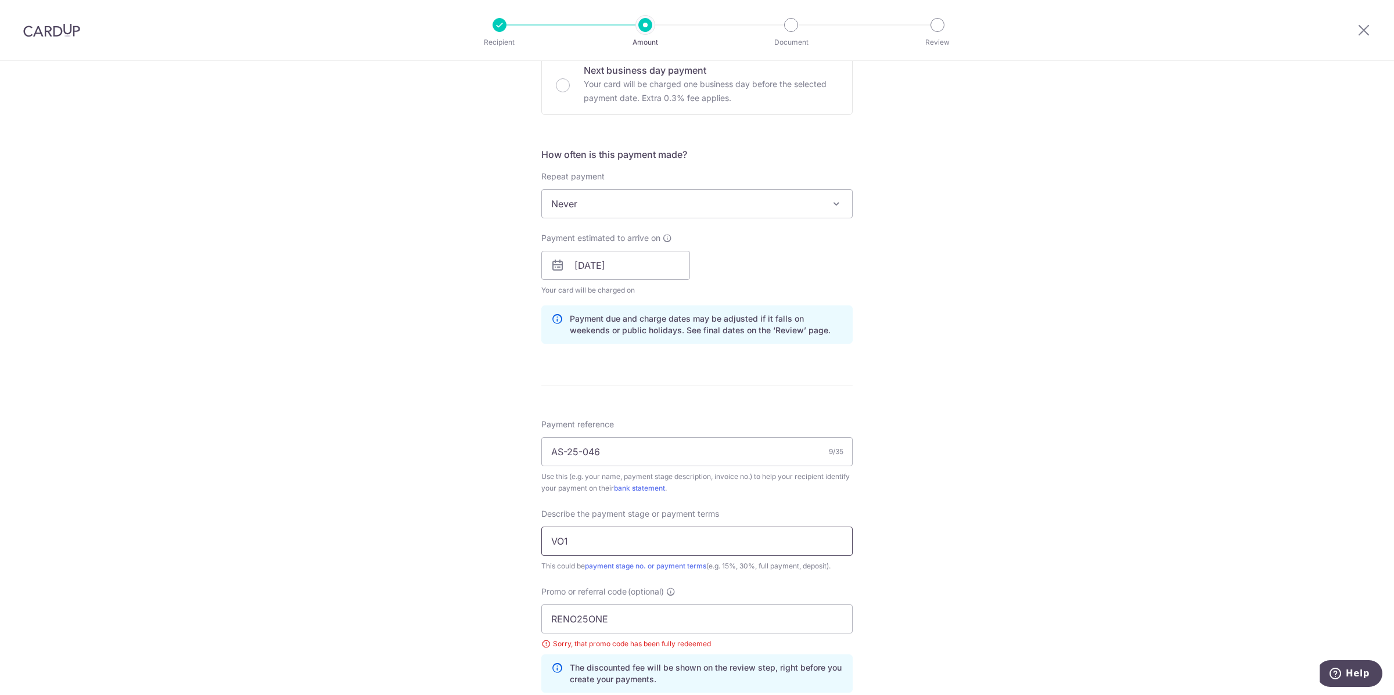
drag, startPoint x: 578, startPoint y: 541, endPoint x: 505, endPoint y: 533, distance: 73.6
click at [505, 533] on div "Tell us more about your payment Enter payment amount SGD 3,087.75 3087.75 Selec…" at bounding box center [697, 320] width 1394 height 1245
paste input "OFF225"
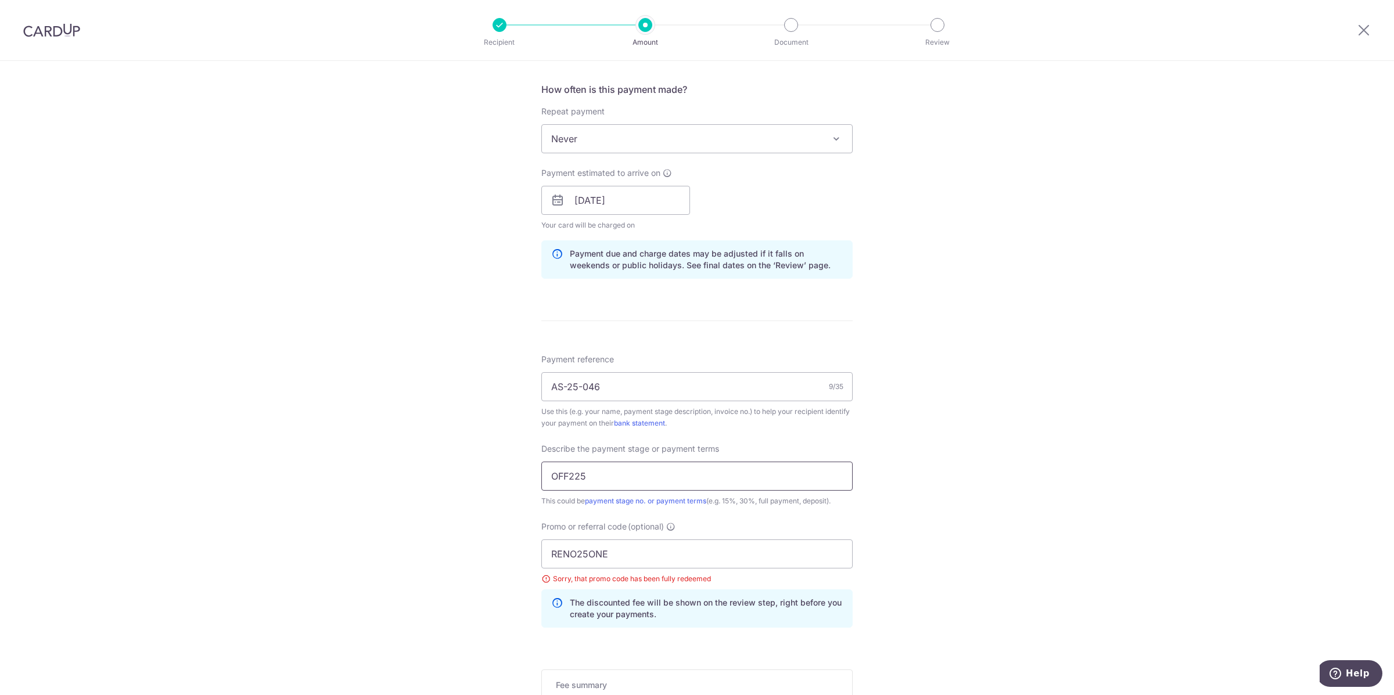
scroll to position [508, 0]
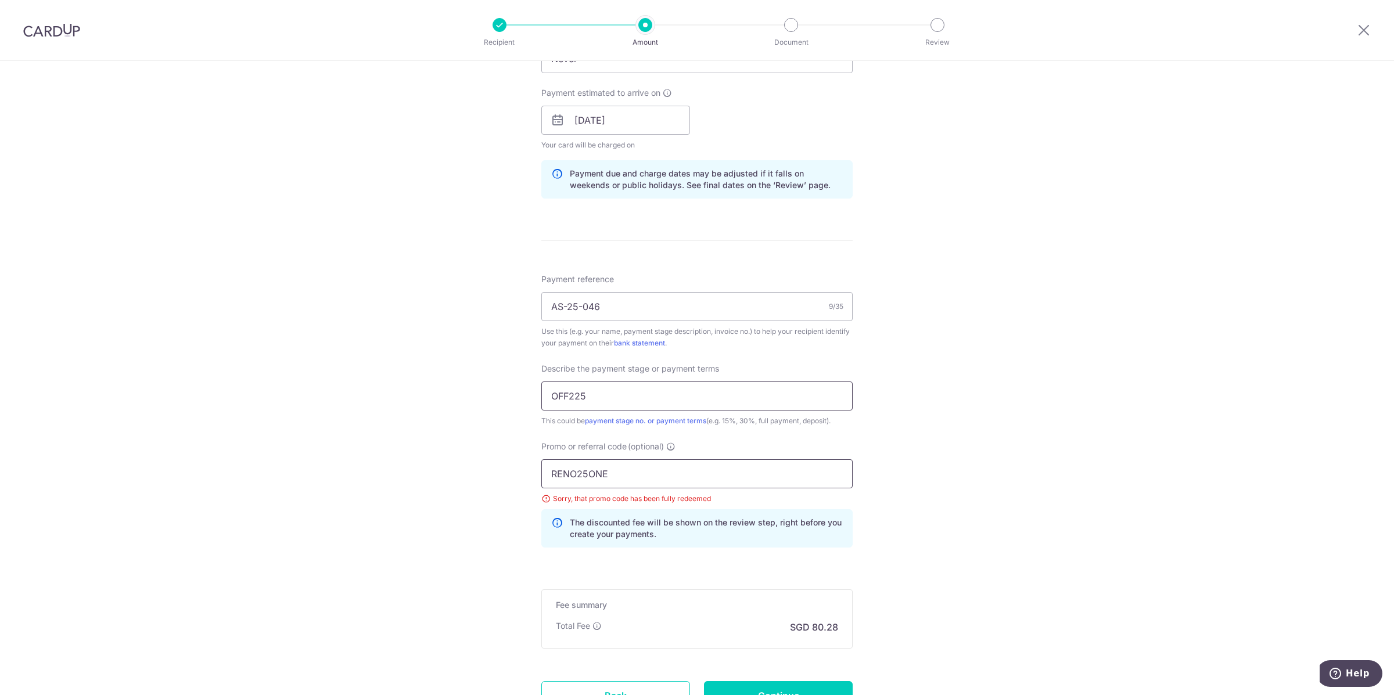
type input "OFF225"
drag, startPoint x: 648, startPoint y: 469, endPoint x: 494, endPoint y: 455, distance: 154.5
click at [473, 461] on div "Tell us more about your payment Enter payment amount SGD 3,087.75 3087.75 Selec…" at bounding box center [697, 175] width 1394 height 1245
paste input "OFF225"
type input "OFF225"
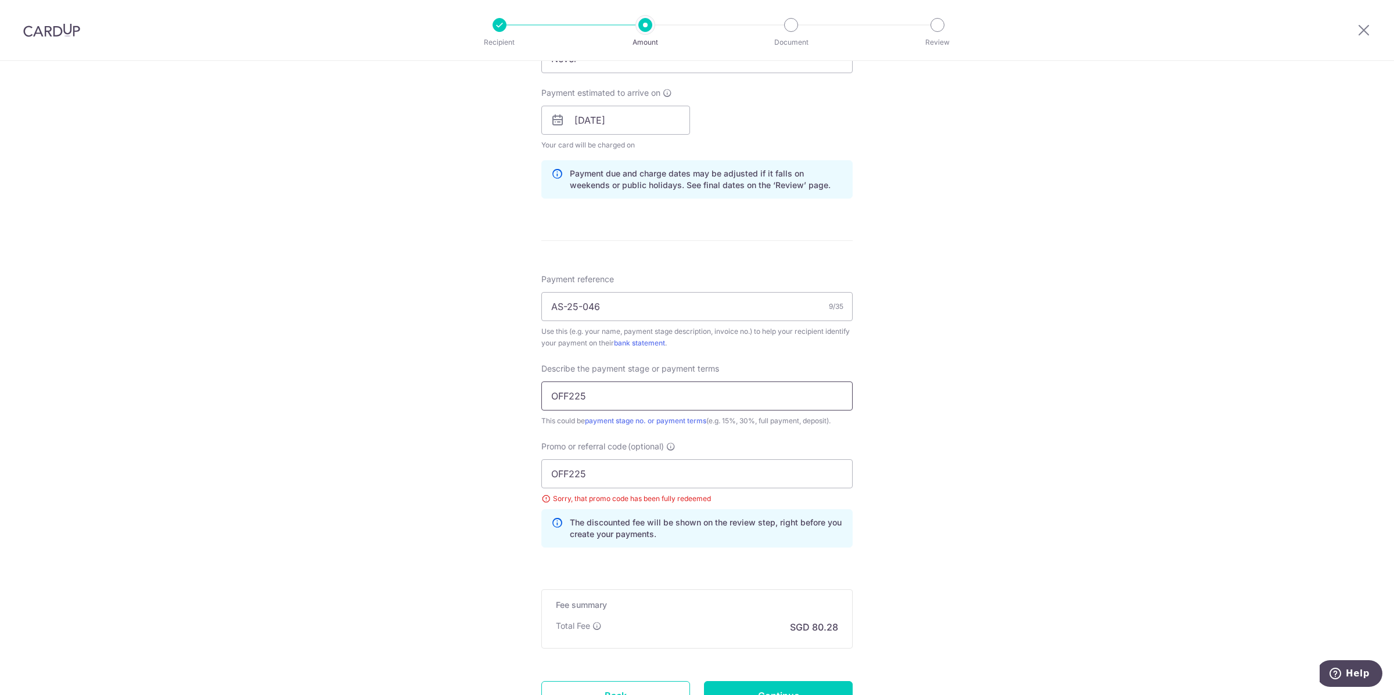
drag, startPoint x: 481, startPoint y: 383, endPoint x: 612, endPoint y: 386, distance: 130.1
click at [486, 383] on div "Tell us more about your payment Enter payment amount SGD 3,087.75 3087.75 Selec…" at bounding box center [697, 175] width 1394 height 1245
drag, startPoint x: 626, startPoint y: 387, endPoint x: 443, endPoint y: 382, distance: 183.0
click at [443, 382] on div "Tell us more about your payment Enter payment amount SGD 3,087.75 3087.75 Selec…" at bounding box center [697, 175] width 1394 height 1245
type input "VO1"
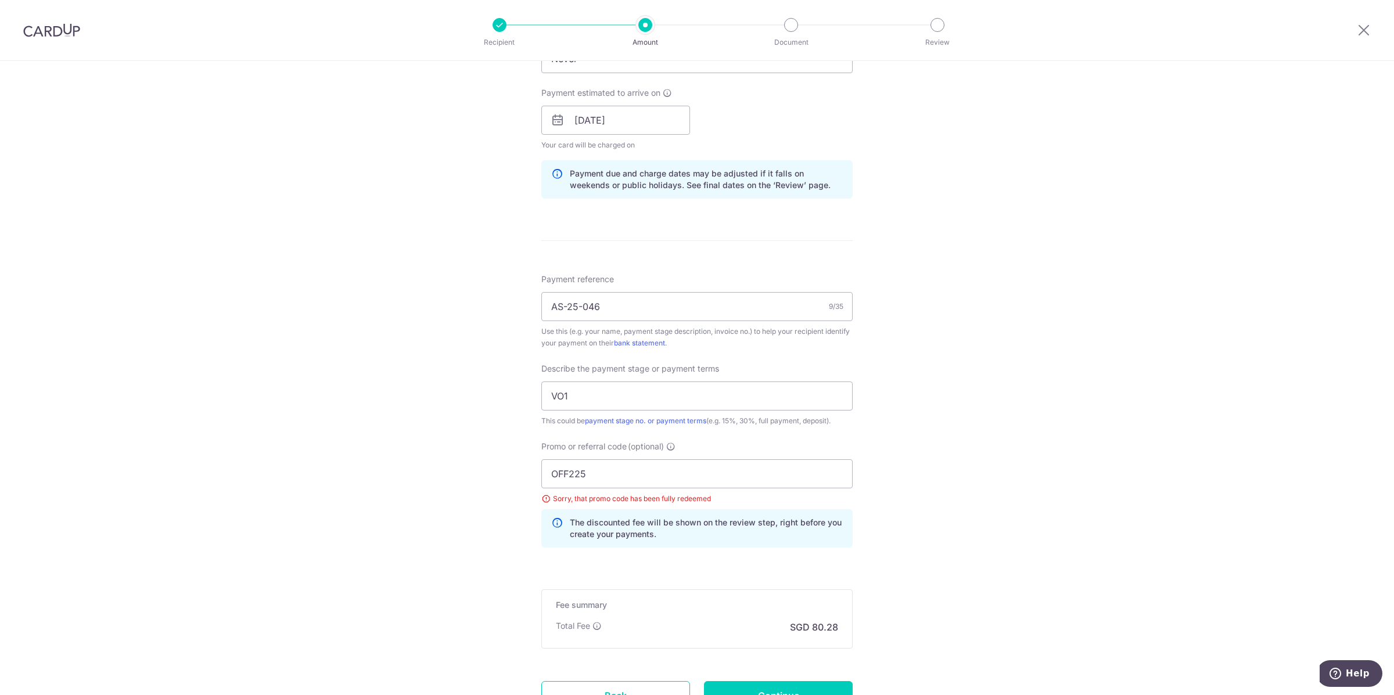
click at [482, 381] on div "Tell us more about your payment Enter payment amount SGD 3,087.75 3087.75 Selec…" at bounding box center [697, 175] width 1394 height 1245
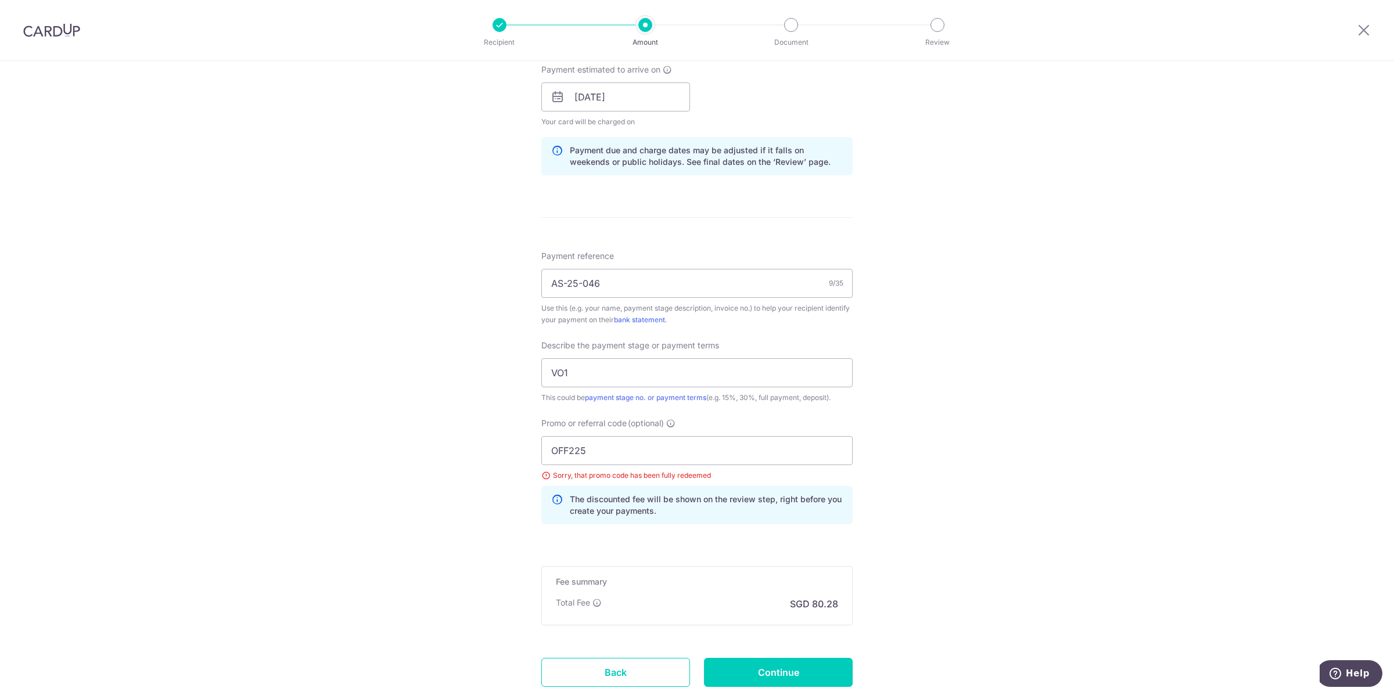
scroll to position [606, 0]
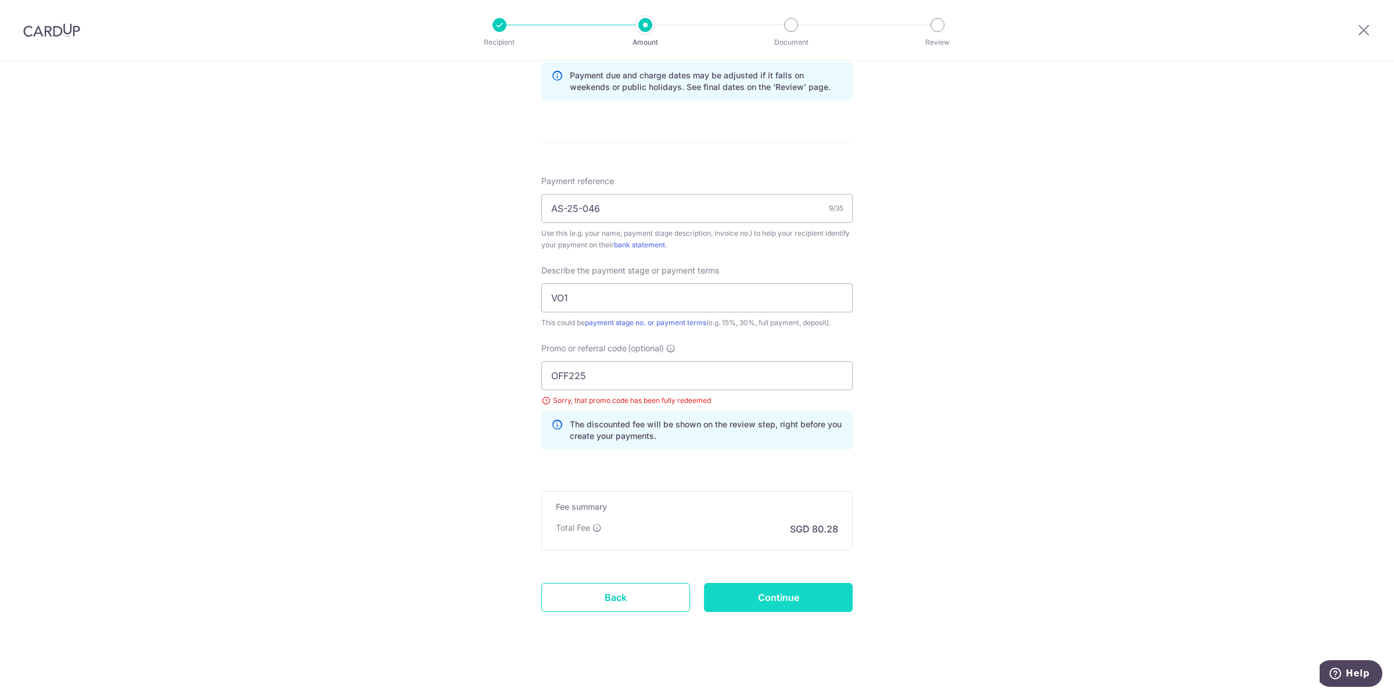
click at [738, 587] on input "Continue" at bounding box center [778, 597] width 149 height 29
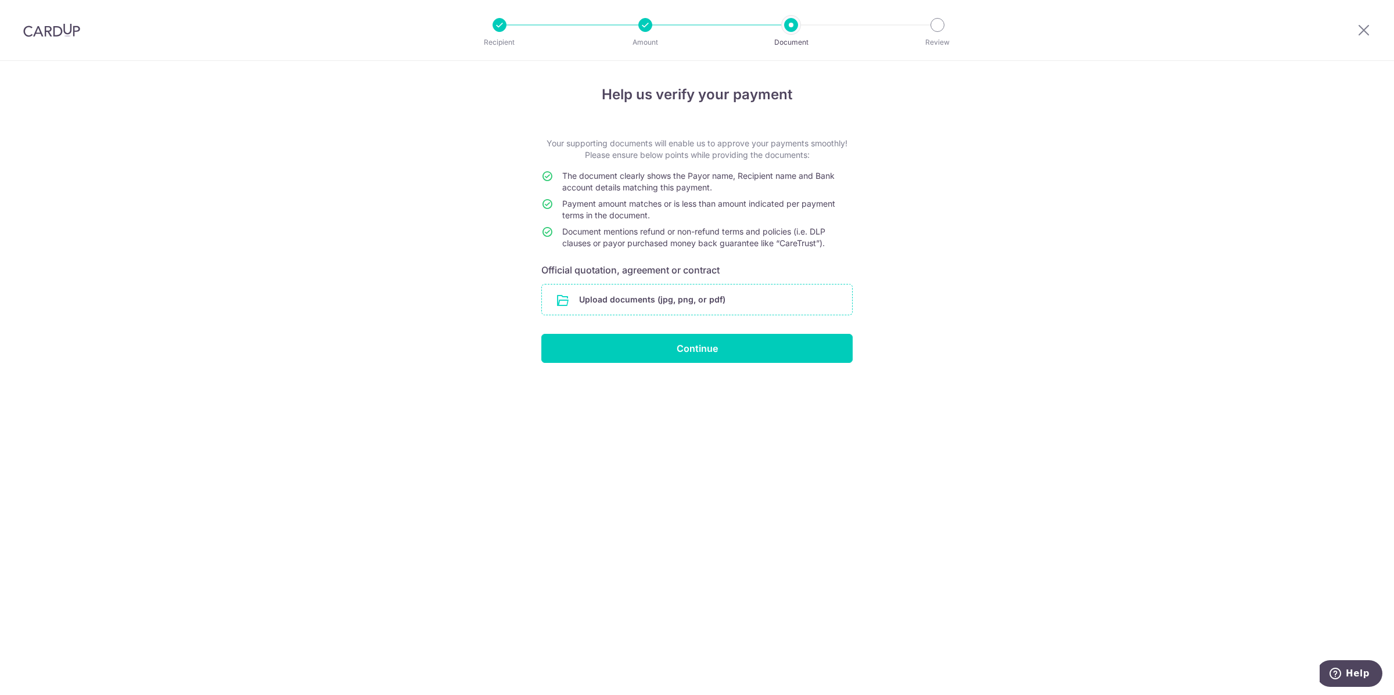
click at [634, 303] on input "file" at bounding box center [697, 300] width 310 height 30
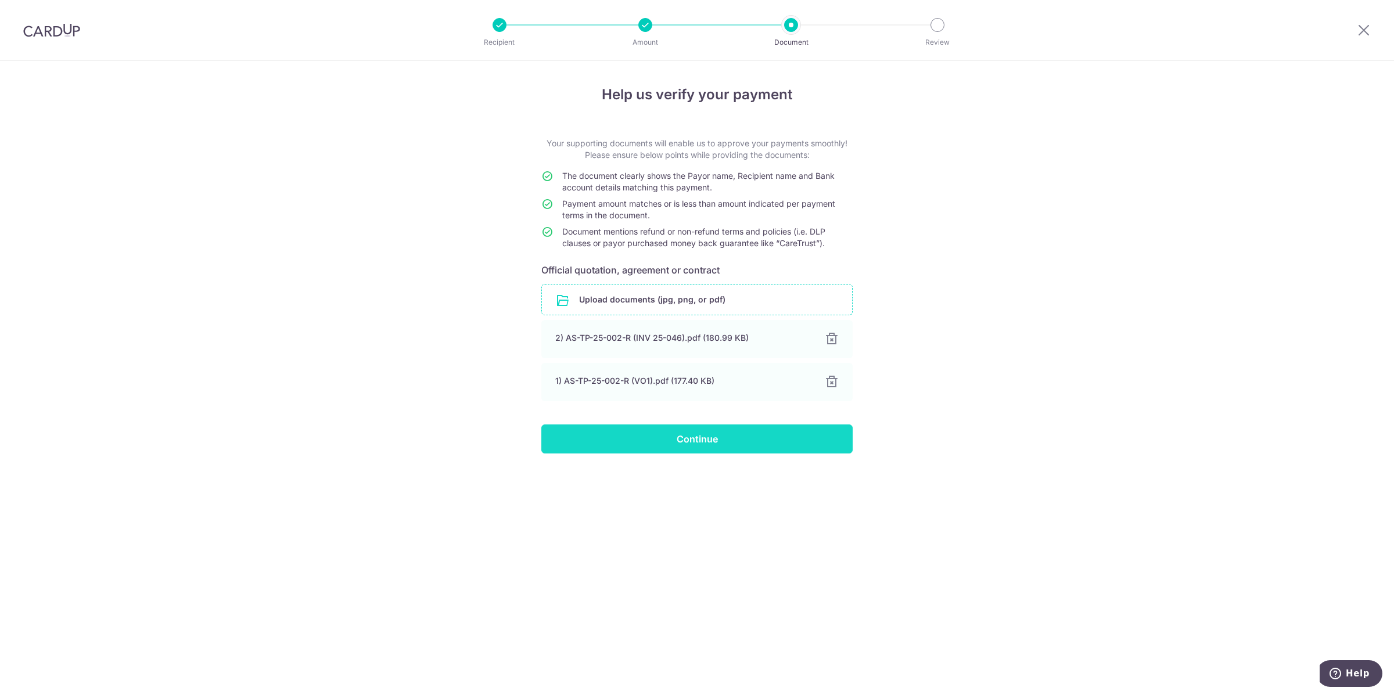
click at [676, 434] on input "Continue" at bounding box center [696, 439] width 311 height 29
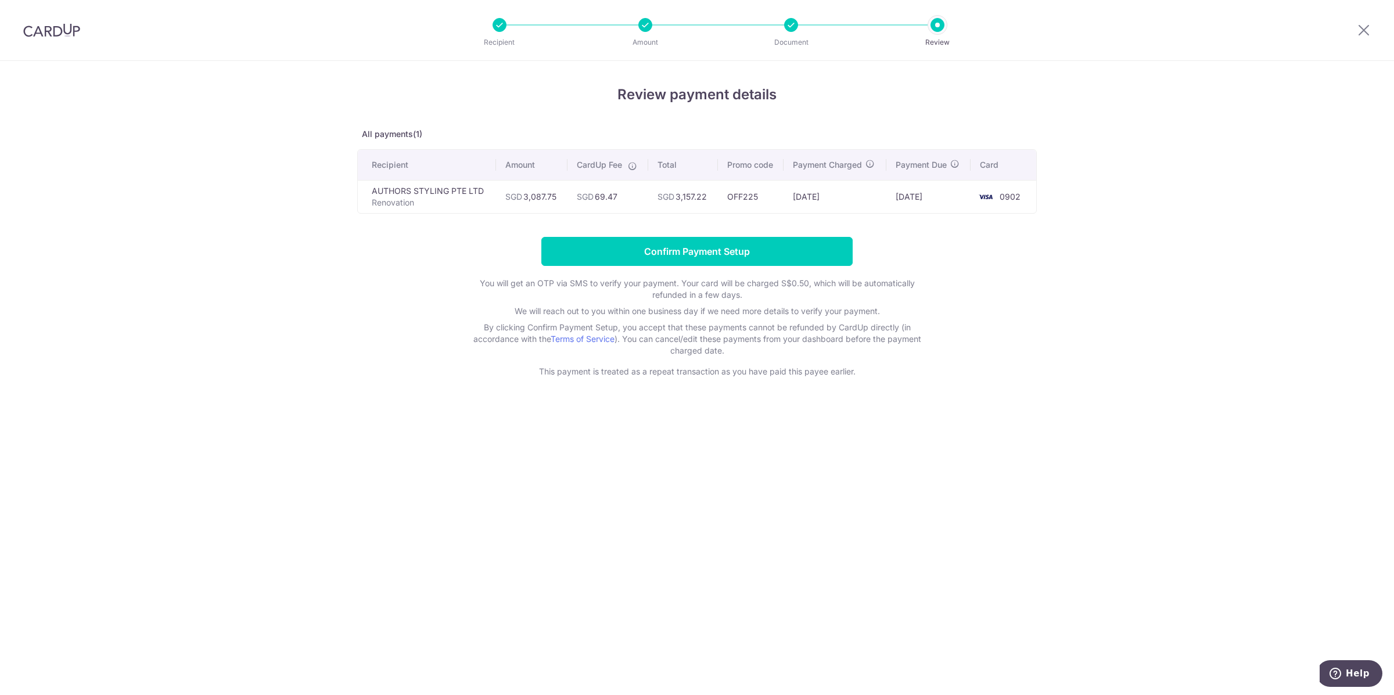
click at [991, 196] on img at bounding box center [985, 197] width 23 height 14
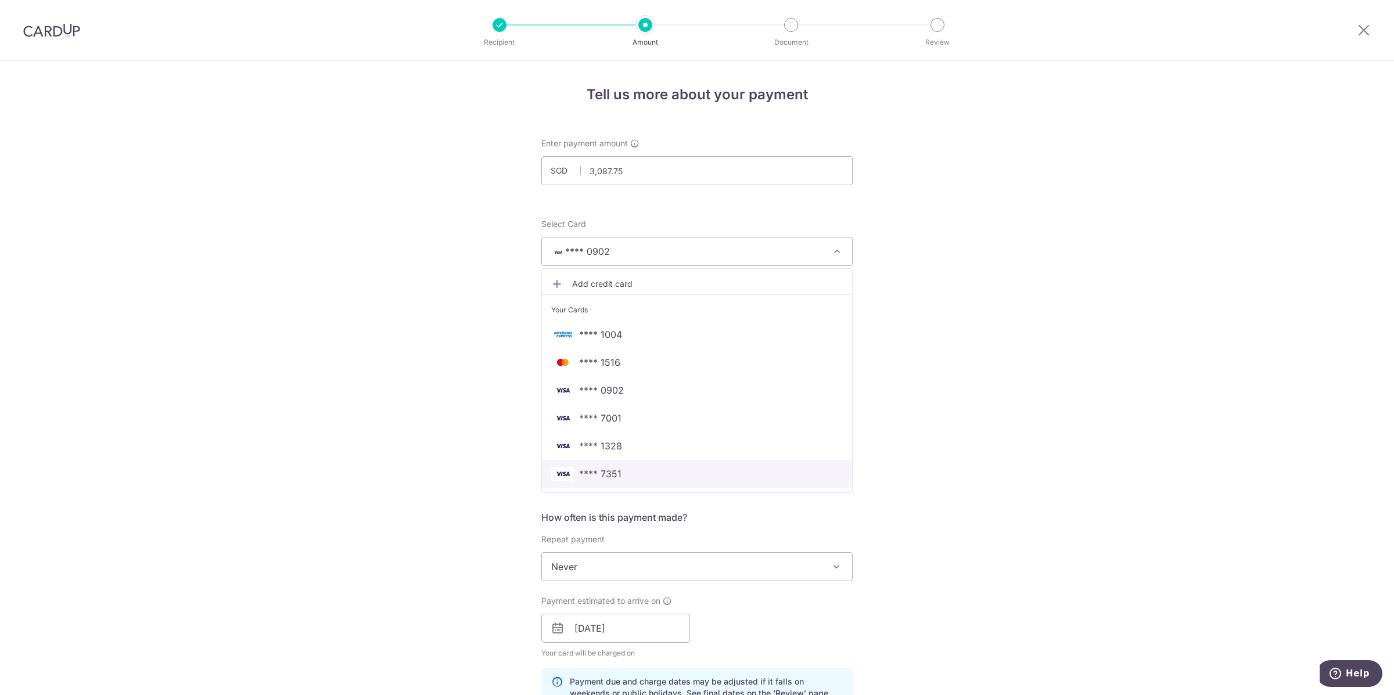
click at [608, 478] on span "**** 7351" at bounding box center [600, 474] width 42 height 14
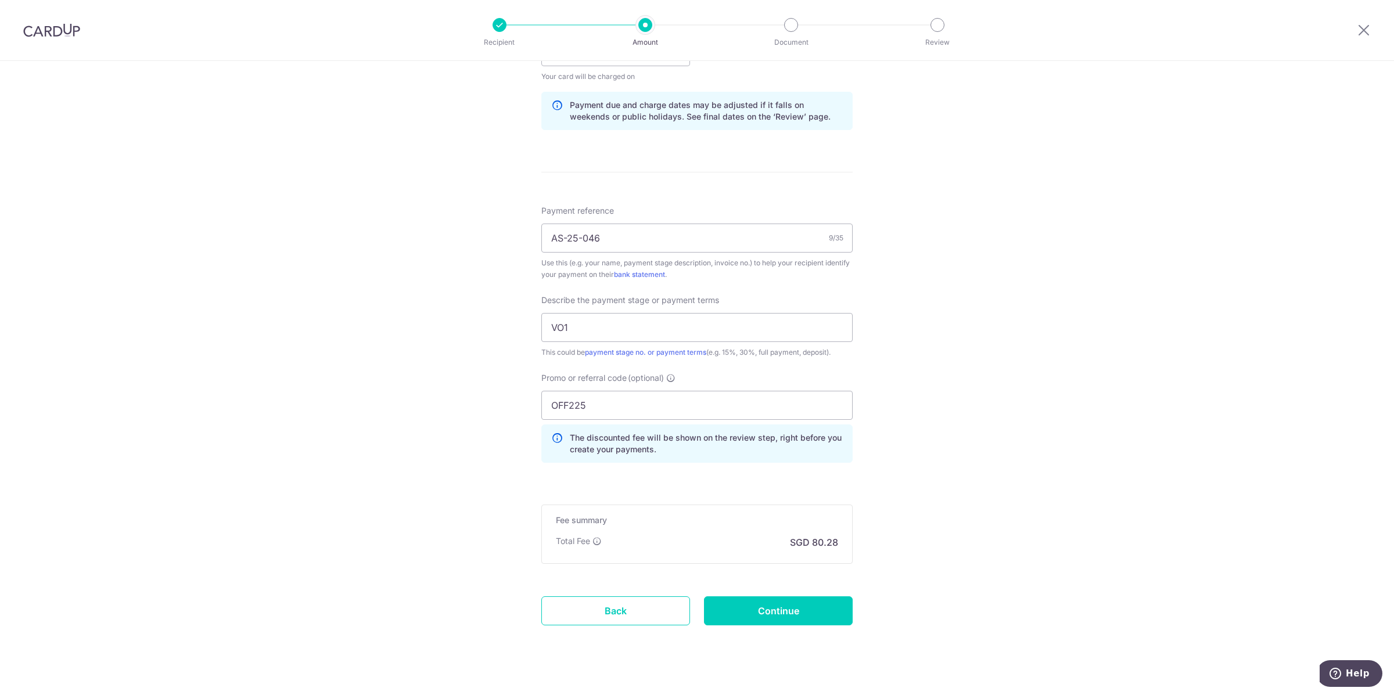
scroll to position [590, 0]
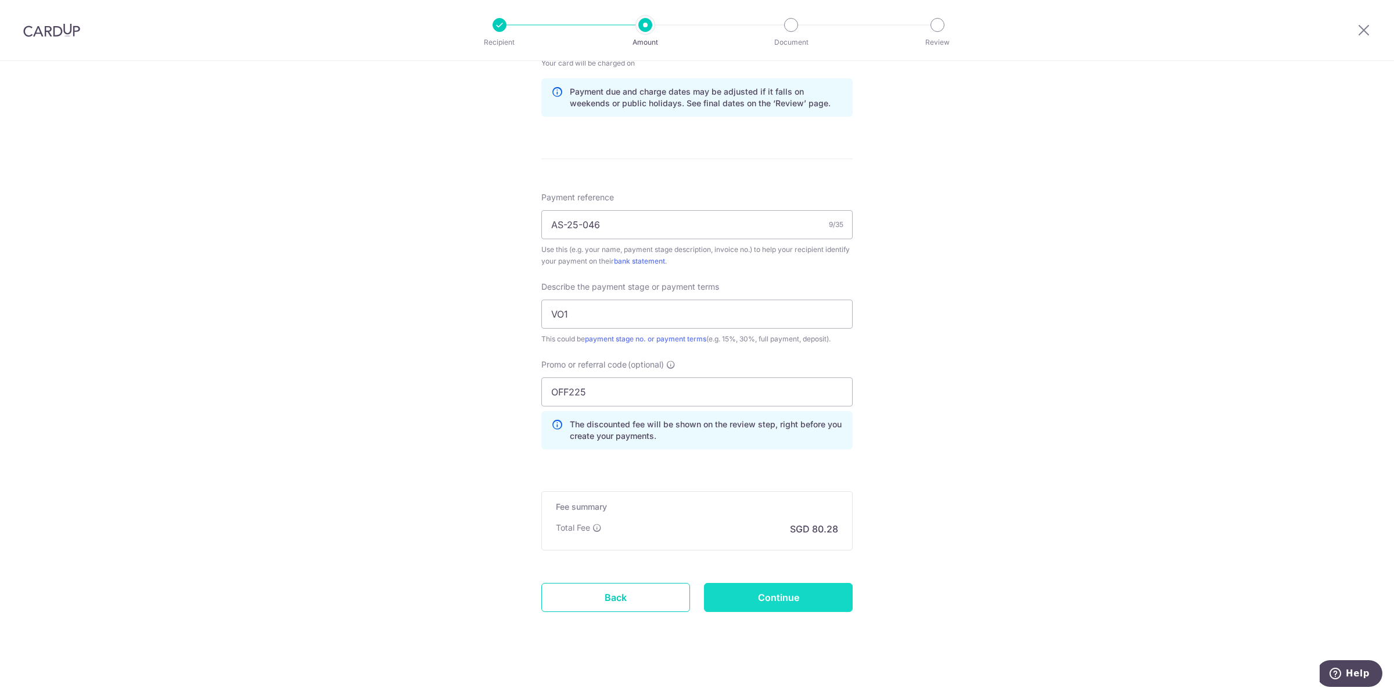
click at [739, 590] on input "Continue" at bounding box center [778, 597] width 149 height 29
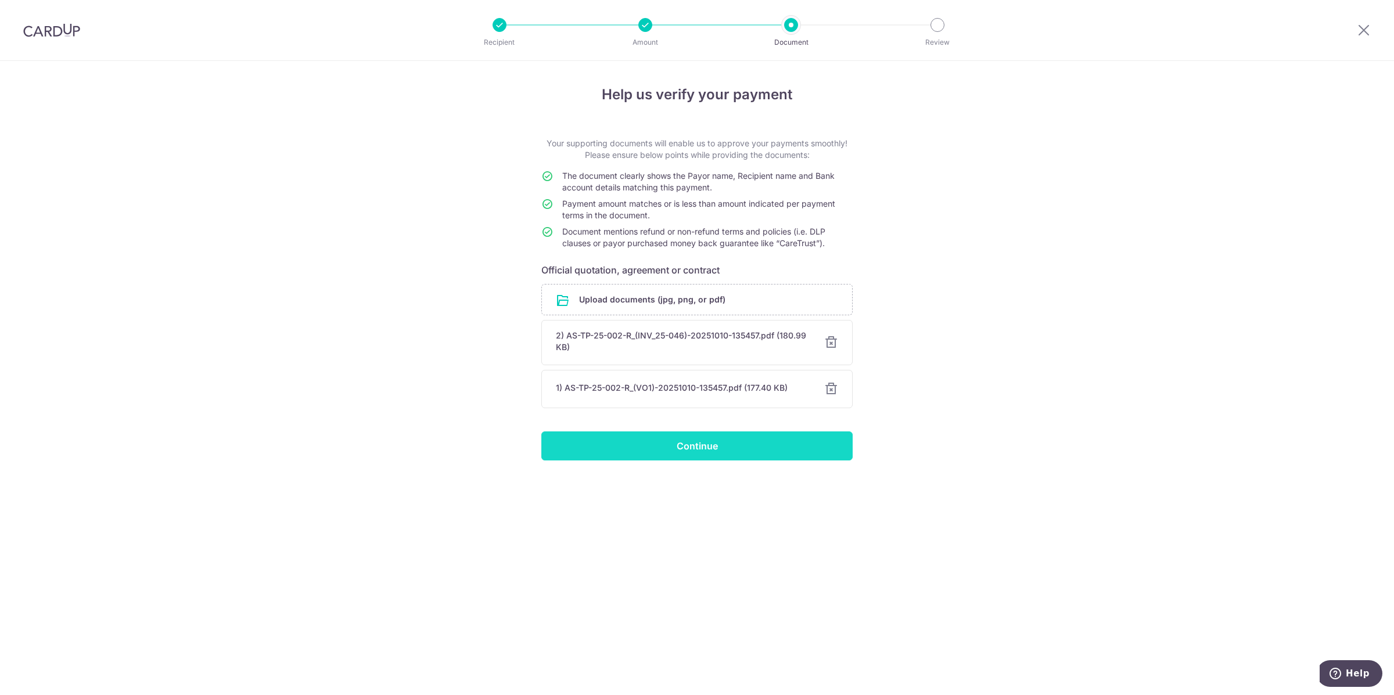
click at [637, 445] on input "Continue" at bounding box center [696, 446] width 311 height 29
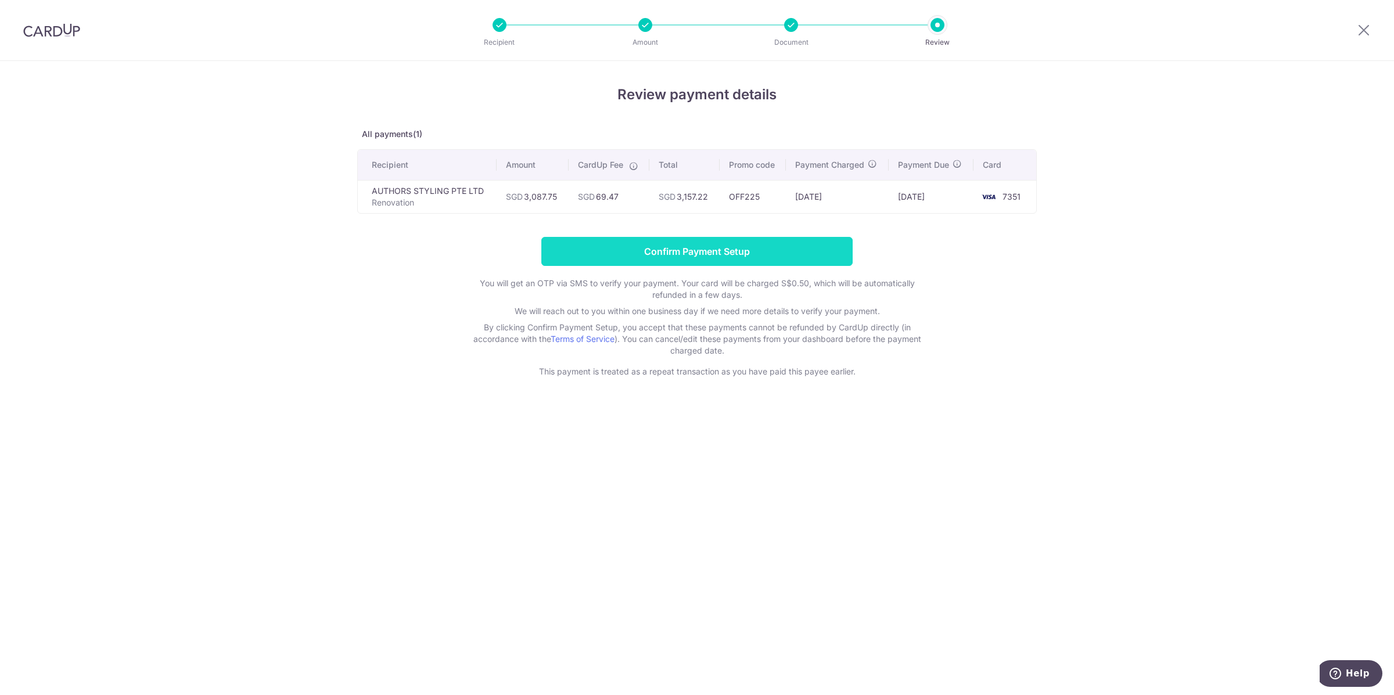
click at [684, 245] on input "Confirm Payment Setup" at bounding box center [696, 251] width 311 height 29
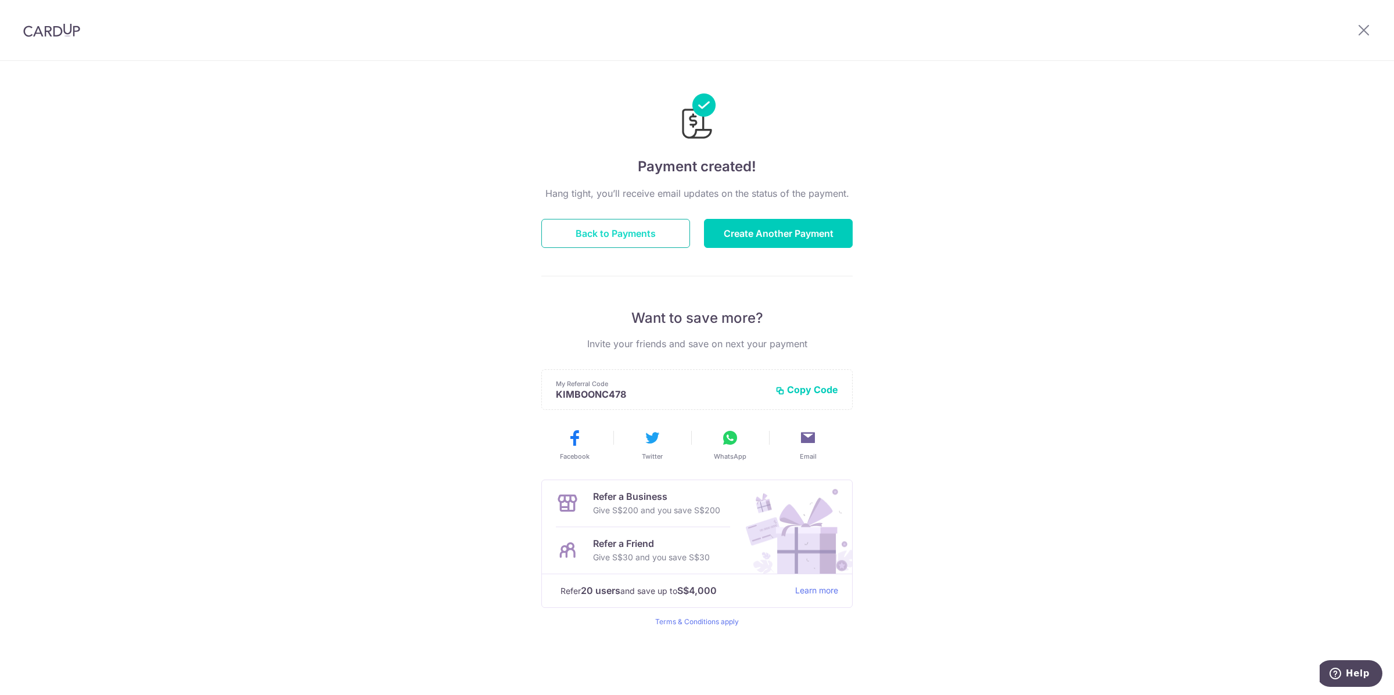
click at [637, 235] on button "Back to Payments" at bounding box center [615, 233] width 149 height 29
